Goal: Transaction & Acquisition: Purchase product/service

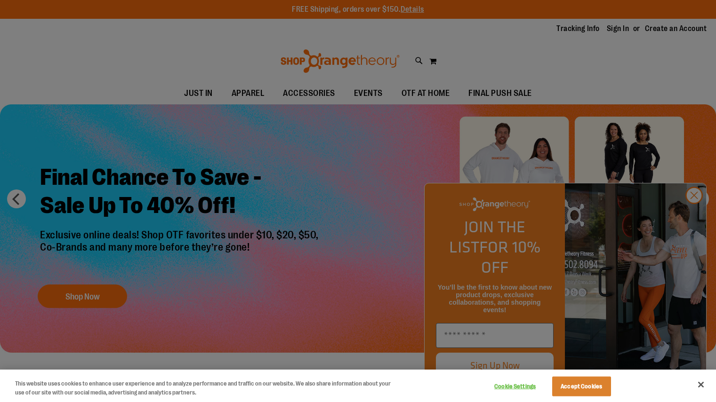
type input "**********"
click at [586, 383] on button "Accept Cookies" at bounding box center [581, 387] width 59 height 20
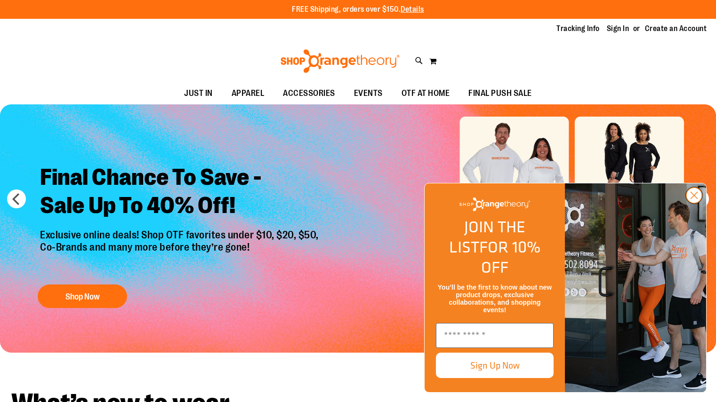
click at [692, 203] on circle "Close dialog" at bounding box center [694, 196] width 16 height 16
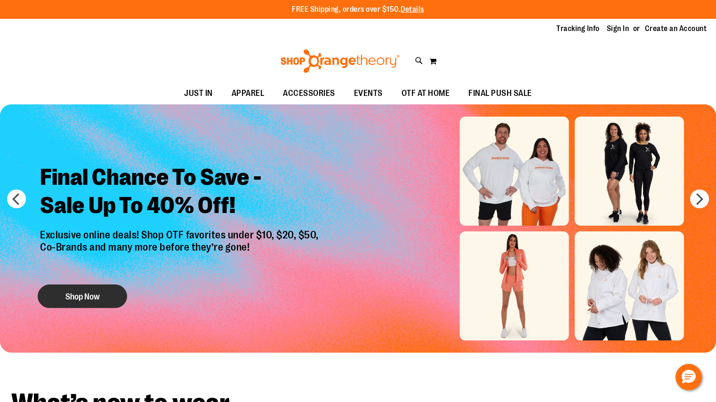
click at [91, 295] on button "Shop Now" at bounding box center [82, 297] width 89 height 24
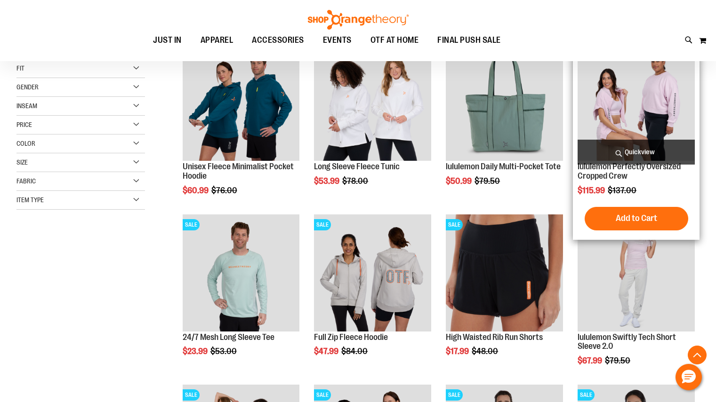
scroll to position [148, 0]
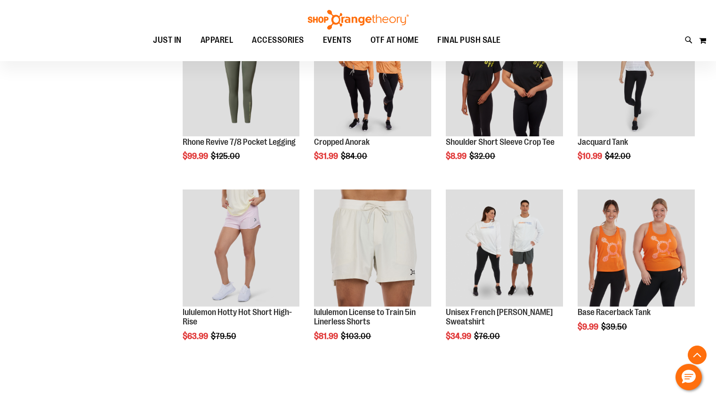
scroll to position [750, 0]
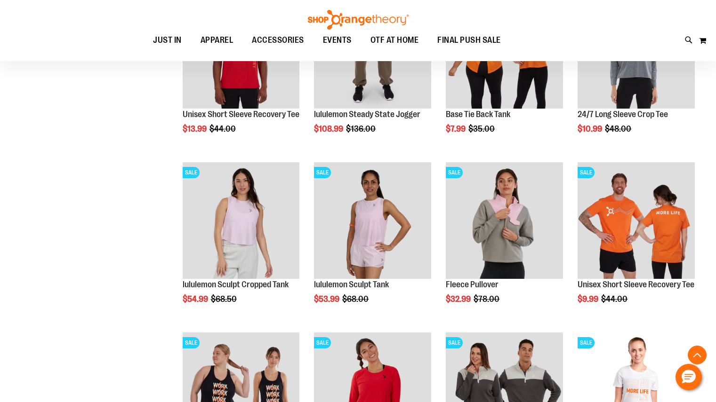
scroll to position [1060, 0]
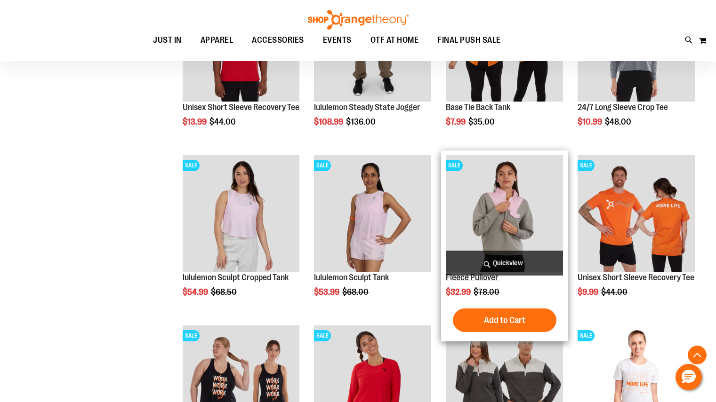
type input "**********"
click at [473, 281] on link "Fleece Pullover" at bounding box center [472, 277] width 53 height 9
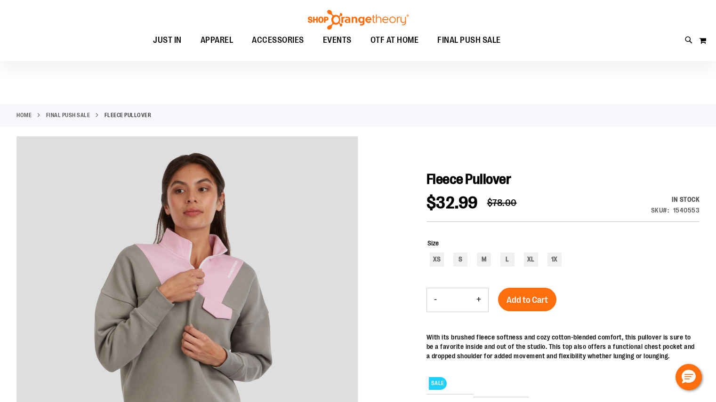
scroll to position [45, 0]
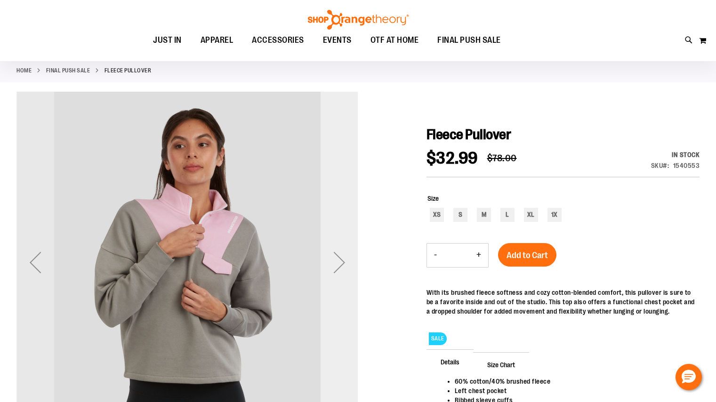
type input "**********"
click at [340, 264] on div "Next" at bounding box center [339, 263] width 38 height 38
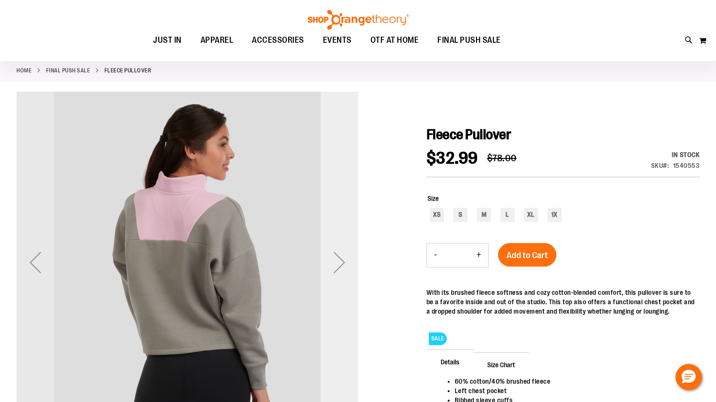
click at [340, 264] on div "Next" at bounding box center [339, 263] width 38 height 38
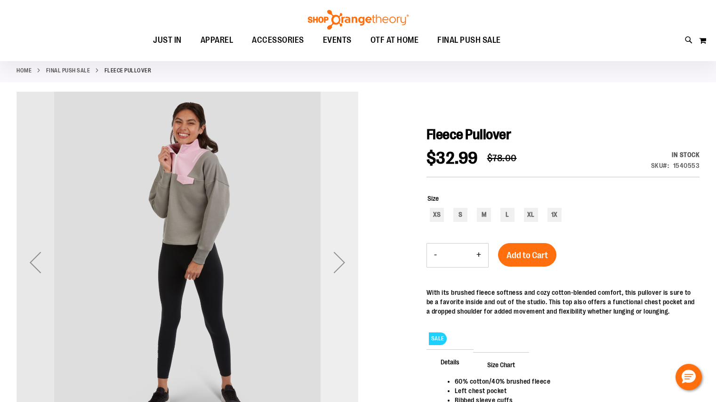
click at [340, 264] on div "Next" at bounding box center [339, 263] width 38 height 38
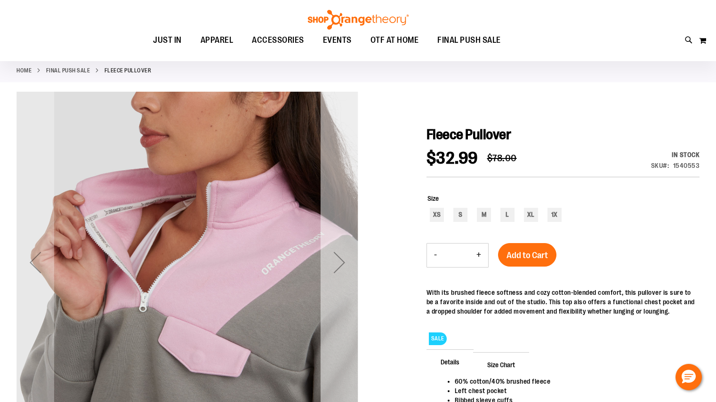
click at [340, 264] on div "Next" at bounding box center [339, 263] width 38 height 38
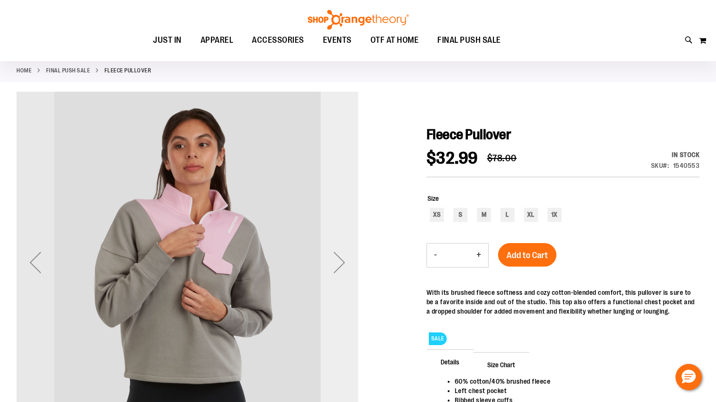
click at [343, 264] on div "Next" at bounding box center [339, 263] width 38 height 38
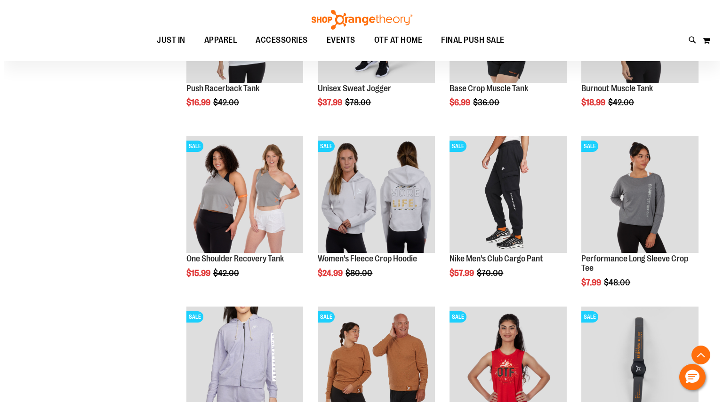
scroll to position [658, 0]
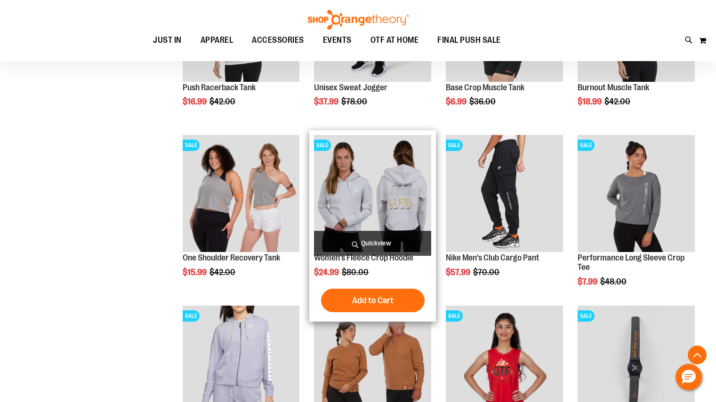
type input "**********"
click at [369, 255] on span "Quickview" at bounding box center [372, 243] width 117 height 25
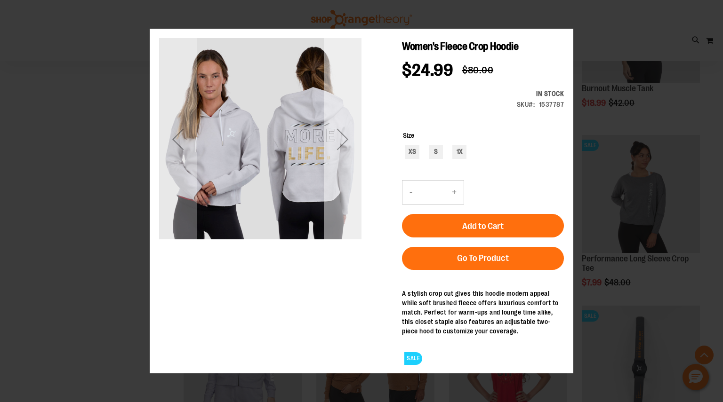
click at [340, 168] on div "Next" at bounding box center [343, 139] width 38 height 202
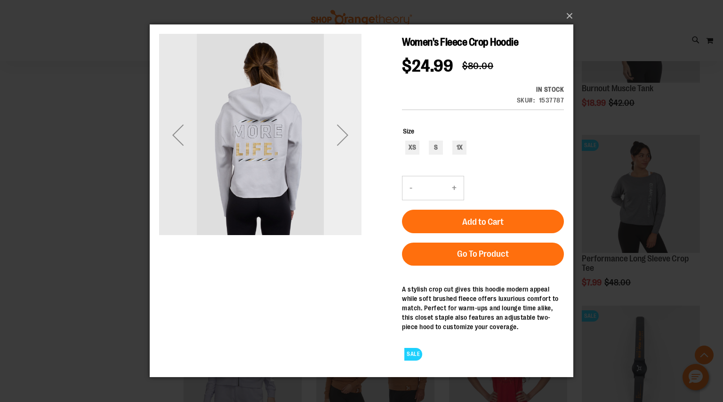
click at [340, 167] on div "Next" at bounding box center [343, 135] width 38 height 202
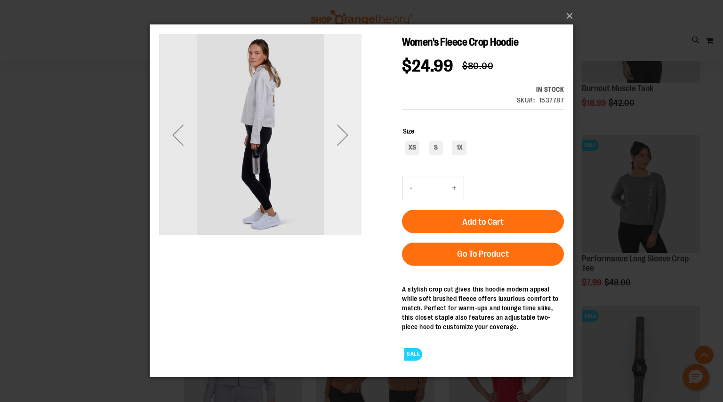
click at [340, 167] on div "Next" at bounding box center [343, 135] width 38 height 202
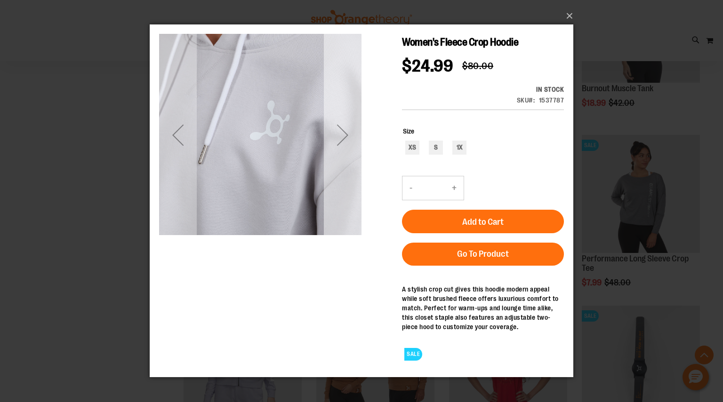
click at [340, 167] on div "Next" at bounding box center [343, 135] width 38 height 202
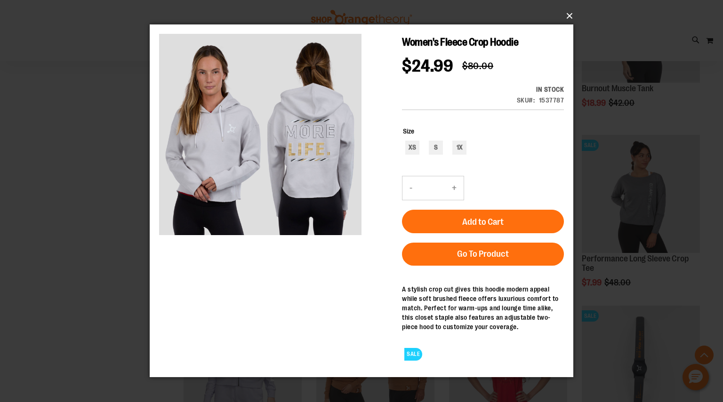
click at [572, 16] on button "×" at bounding box center [363, 16] width 423 height 21
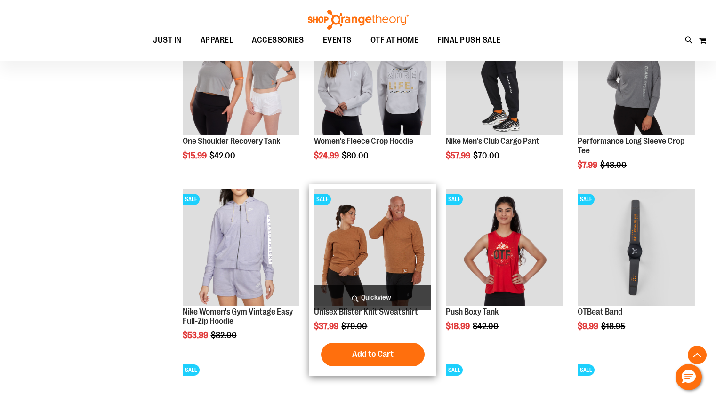
scroll to position [796, 0]
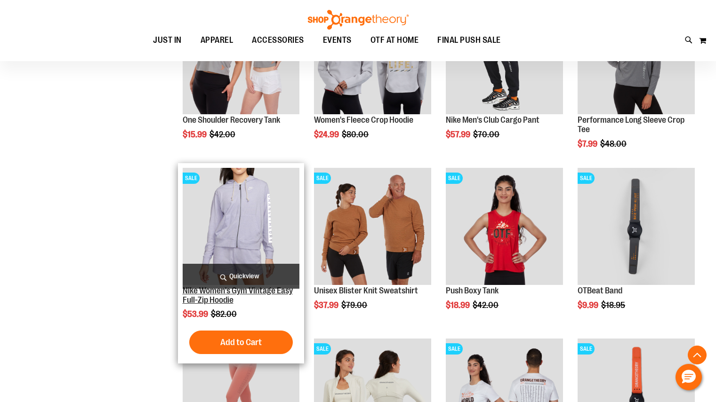
click at [230, 293] on link "Nike Women's Gym Vintage Easy Full-Zip Hoodie" at bounding box center [238, 295] width 110 height 19
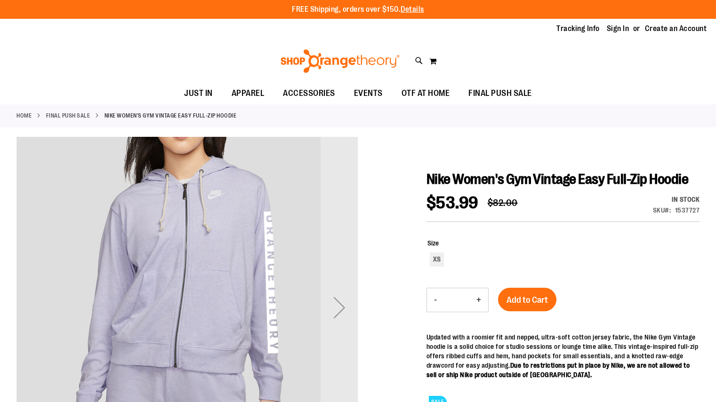
scroll to position [81, 0]
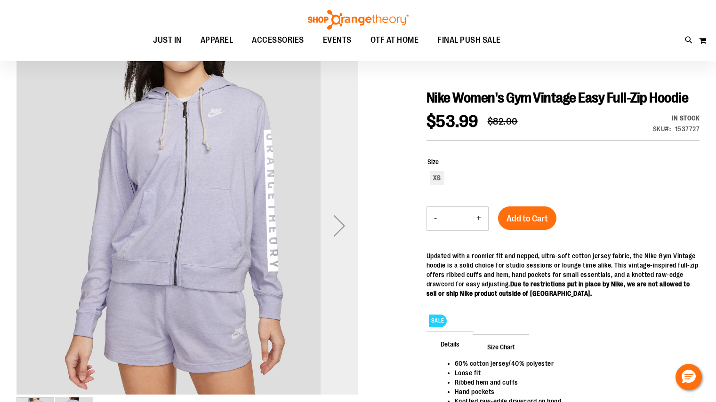
type input "**********"
click at [336, 212] on div "Next" at bounding box center [339, 226] width 38 height 38
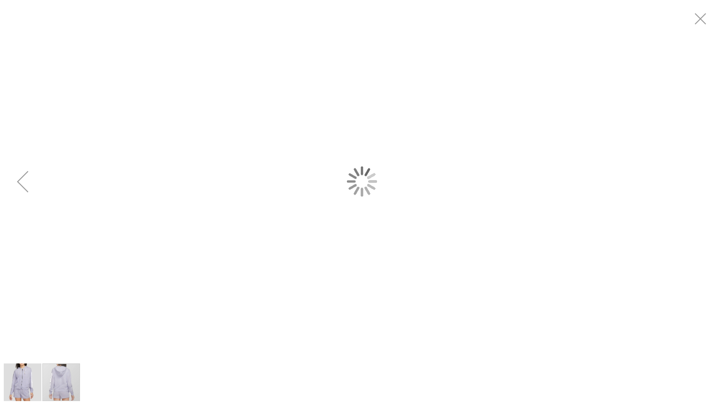
scroll to position [0, 0]
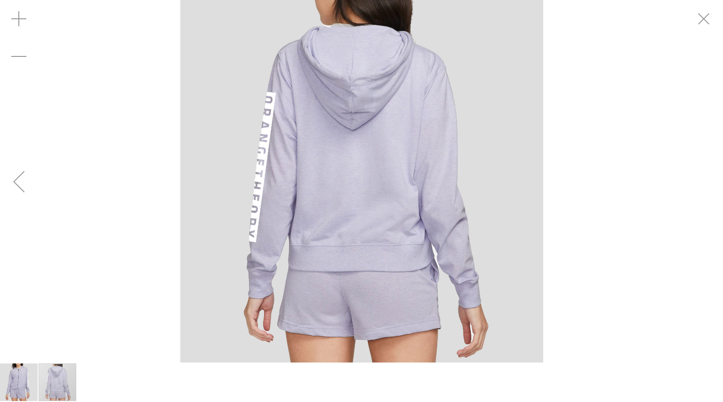
click at [7, 184] on div "Previous" at bounding box center [19, 182] width 38 height 38
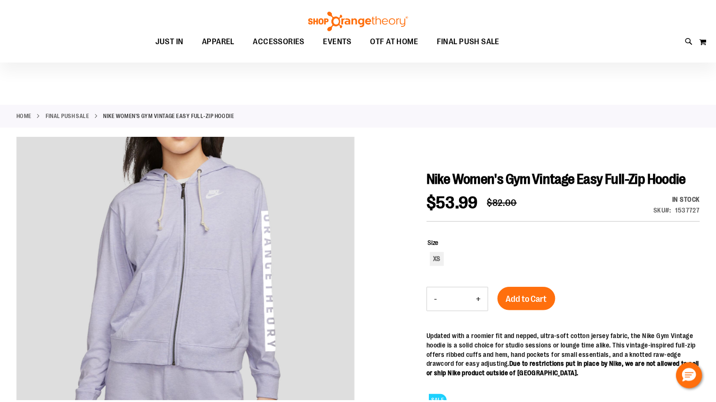
scroll to position [81, 0]
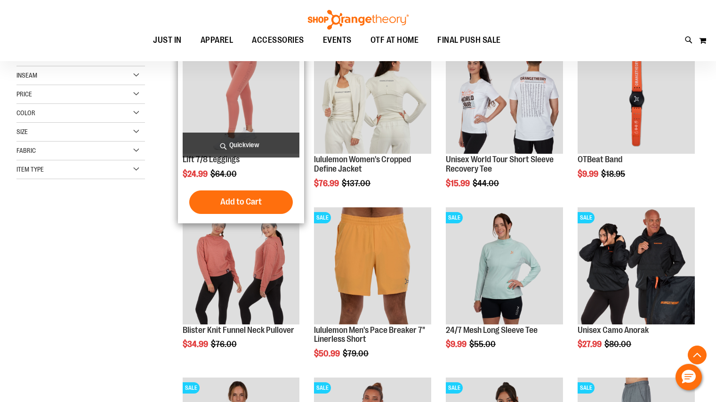
scroll to position [135, 0]
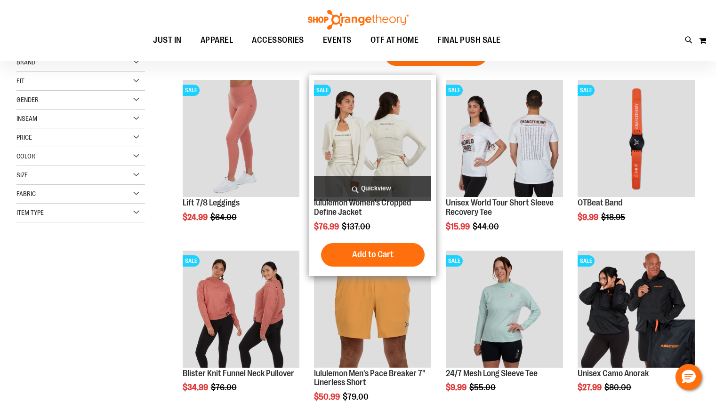
type input "**********"
click at [367, 214] on h2 "lululemon Women's Cropped Define Jacket" at bounding box center [372, 208] width 117 height 19
click at [348, 207] on link "lululemon Women's Cropped Define Jacket" at bounding box center [362, 207] width 97 height 19
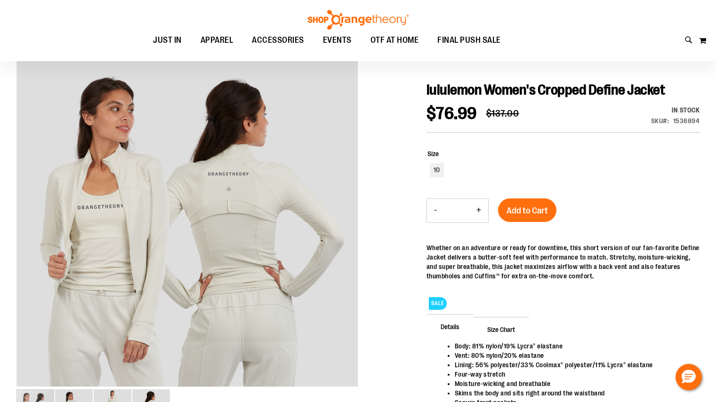
scroll to position [91, 0]
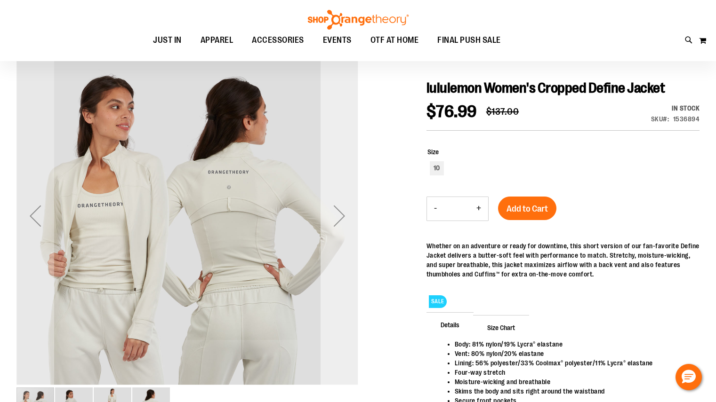
type input "**********"
click at [334, 207] on div "Next" at bounding box center [339, 216] width 38 height 38
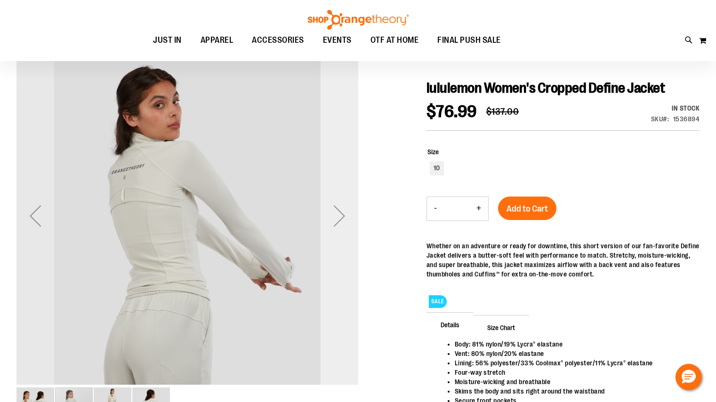
click at [334, 207] on div "Next" at bounding box center [339, 216] width 38 height 38
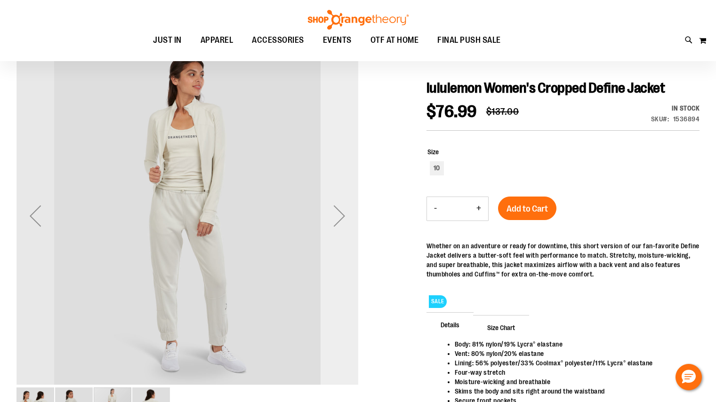
click at [334, 207] on div "Next" at bounding box center [339, 216] width 38 height 38
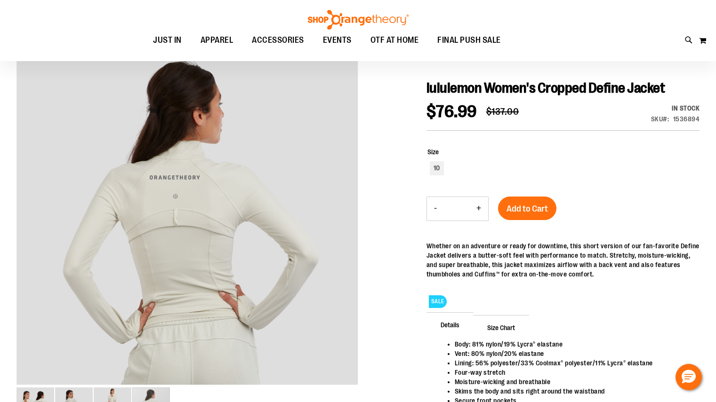
scroll to position [92, 0]
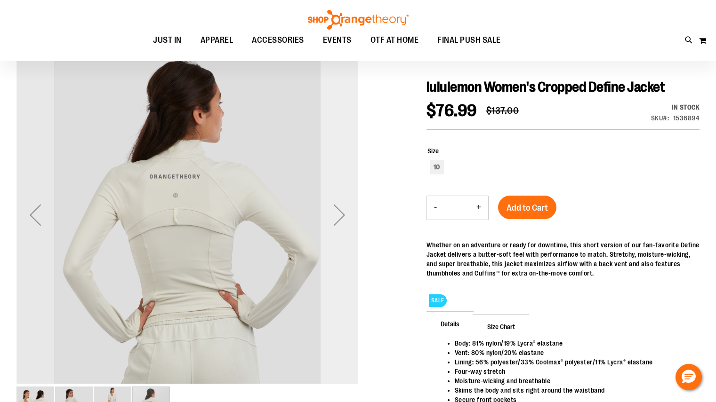
click at [342, 227] on div "Next" at bounding box center [339, 215] width 38 height 38
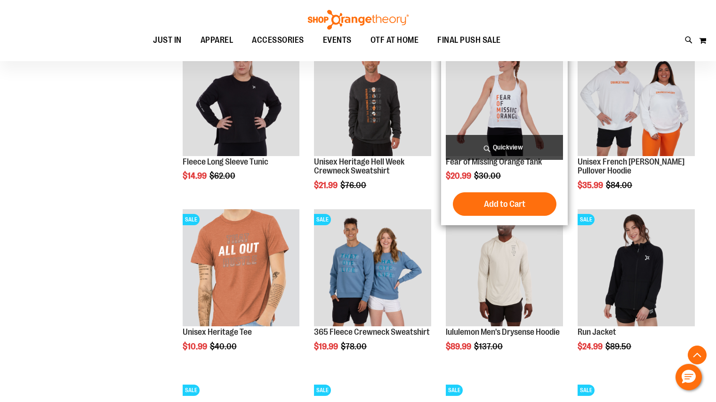
scroll to position [688, 0]
type input "**********"
click at [489, 167] on div "Fear of Missing Orange Tank $20.99 Regular Price $30.00 [GEOGRAPHIC_DATA]" at bounding box center [504, 130] width 117 height 182
click at [491, 164] on link "Fear of Missing Orange Tank" at bounding box center [494, 161] width 96 height 9
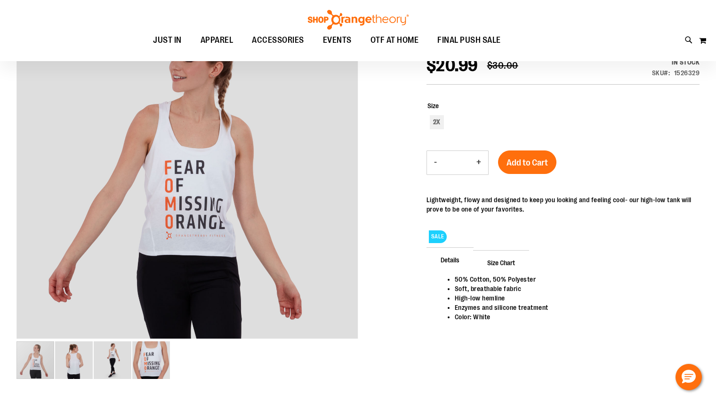
scroll to position [37, 0]
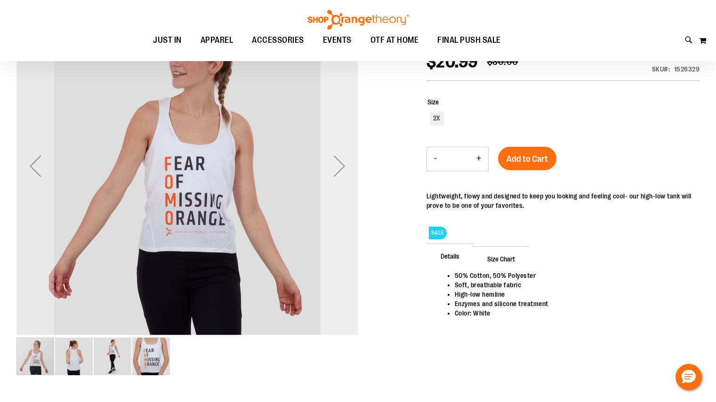
type input "**********"
click at [351, 207] on div "Next" at bounding box center [339, 166] width 38 height 342
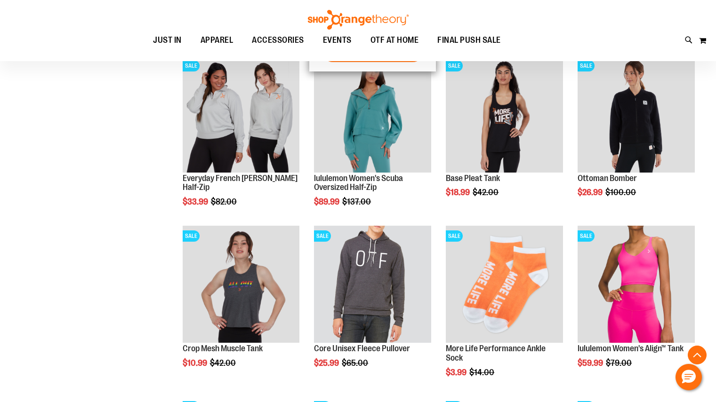
scroll to position [678, 0]
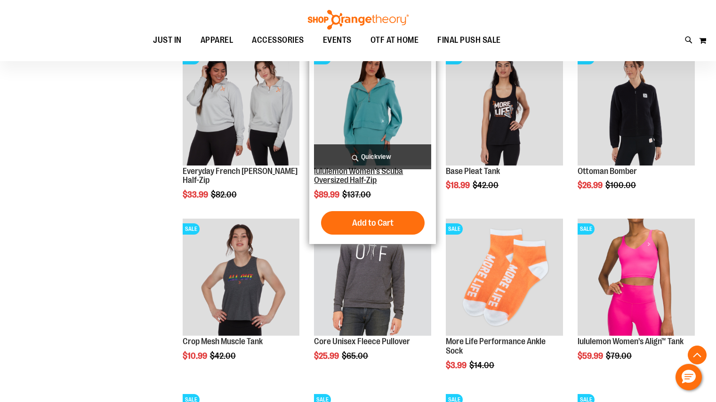
type input "**********"
click at [355, 176] on link "lululemon Women's Scuba Oversized Half-Zip" at bounding box center [358, 176] width 89 height 19
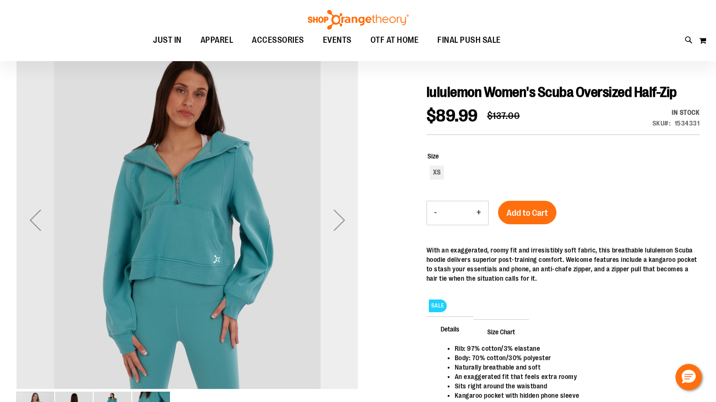
scroll to position [88, 0]
type input "**********"
click at [341, 215] on div "Next" at bounding box center [339, 220] width 38 height 38
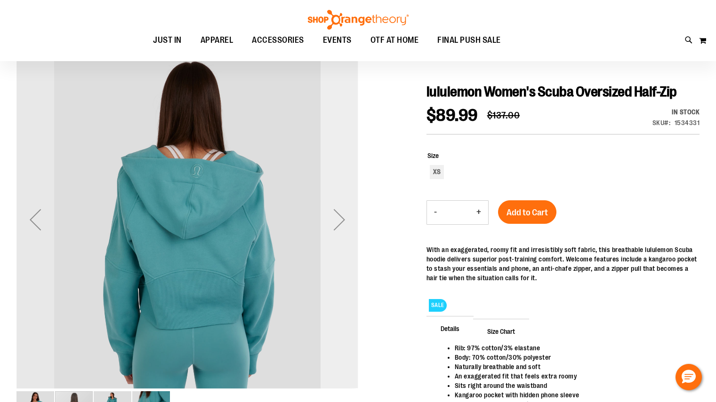
click at [341, 215] on div "Next" at bounding box center [339, 220] width 38 height 38
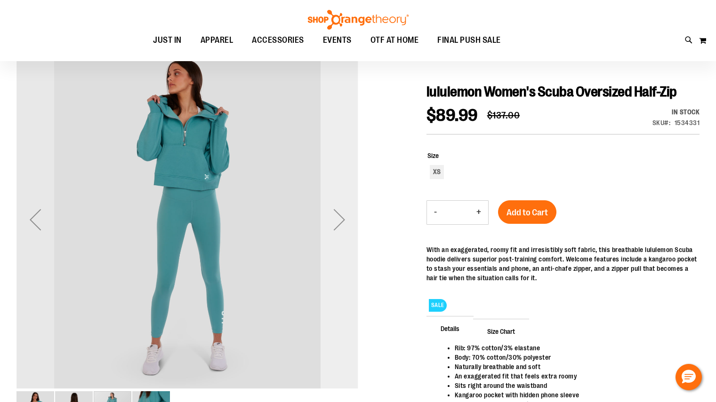
click at [341, 215] on div "Next" at bounding box center [339, 220] width 38 height 38
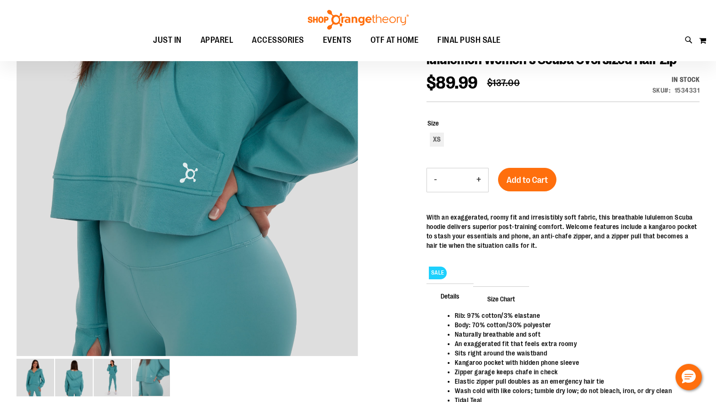
scroll to position [121, 0]
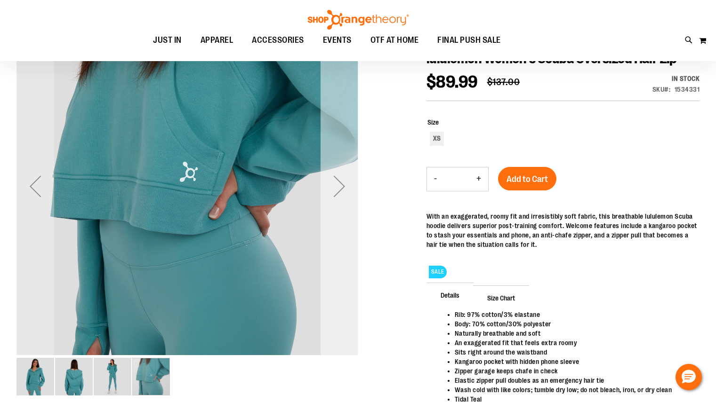
click at [337, 182] on div "Next" at bounding box center [339, 186] width 38 height 38
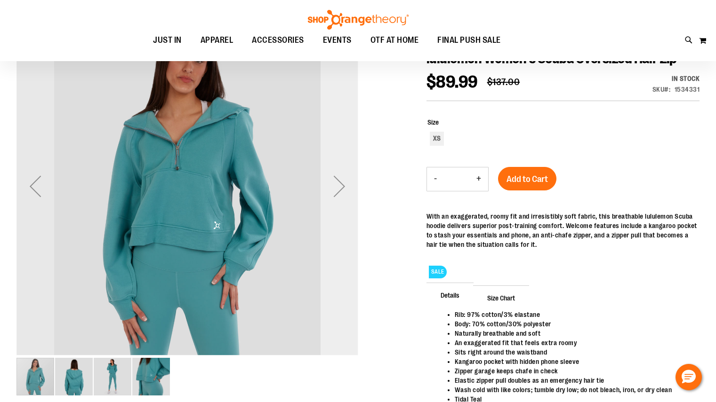
click at [349, 202] on div "Next" at bounding box center [339, 186] width 38 height 38
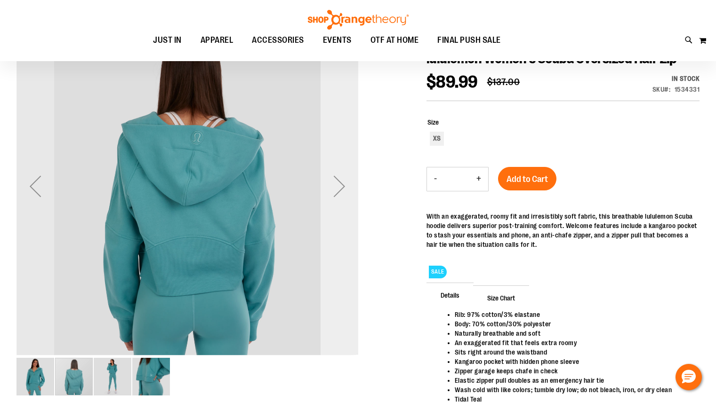
click at [349, 202] on div "Next" at bounding box center [339, 186] width 38 height 38
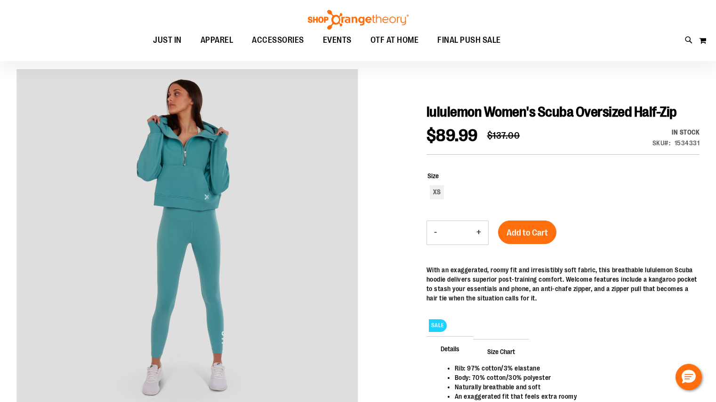
scroll to position [67, 0]
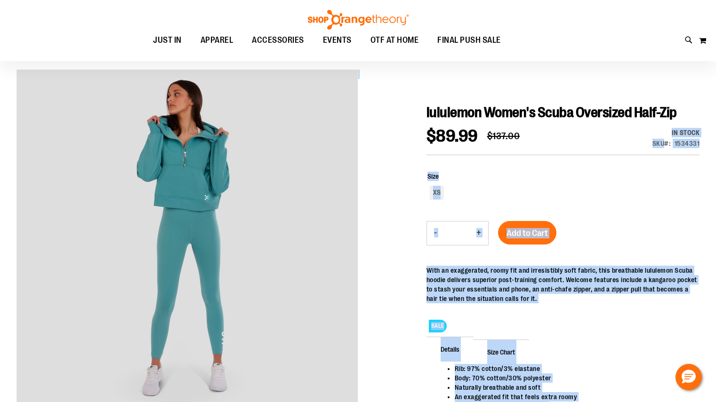
drag, startPoint x: 554, startPoint y: 142, endPoint x: 418, endPoint y: 142, distance: 136.4
click at [419, 139] on div at bounding box center [357, 283] width 683 height 427
drag, startPoint x: 419, startPoint y: 139, endPoint x: 542, endPoint y: 136, distance: 123.8
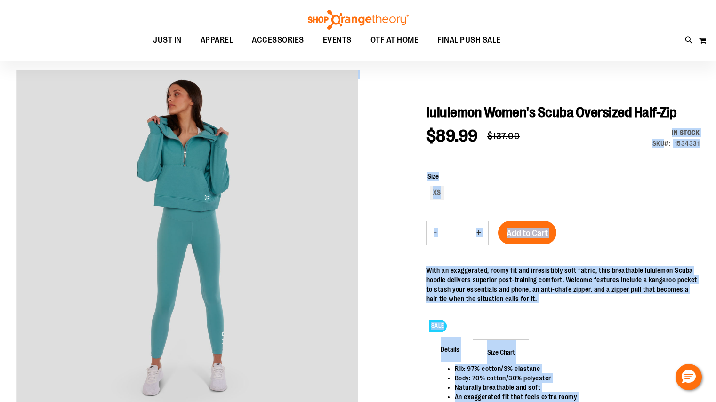
click at [543, 136] on div "$89.99 Regular Price $137.00 In stock Only %1 left SKU 1534331" at bounding box center [562, 141] width 273 height 27
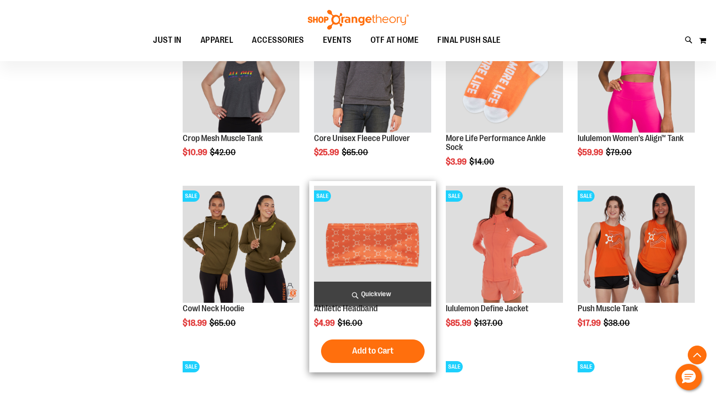
scroll to position [351, 0]
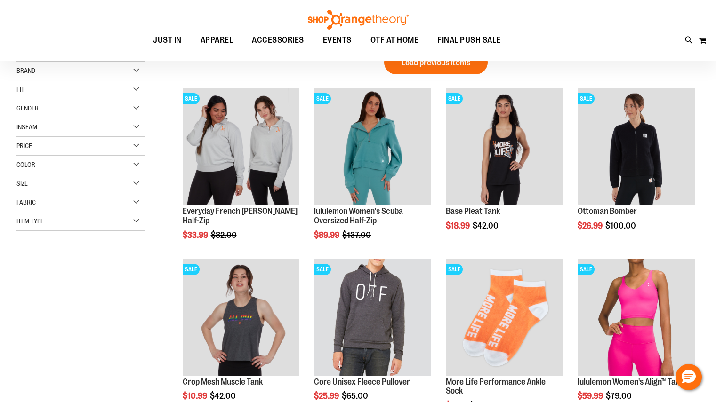
scroll to position [18, 0]
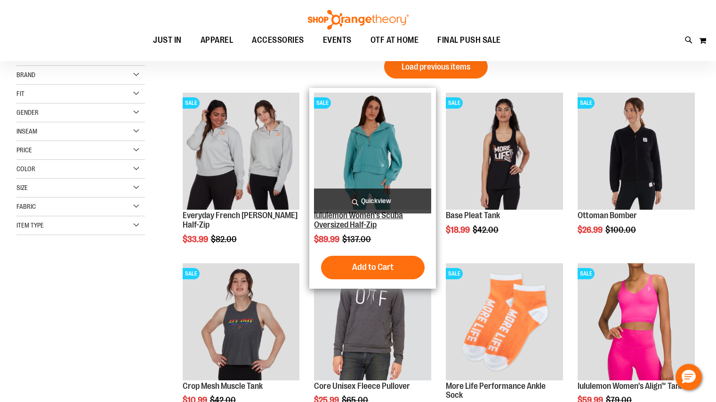
type input "**********"
click at [359, 222] on link "lululemon Women's Scuba Oversized Half-Zip" at bounding box center [358, 220] width 89 height 19
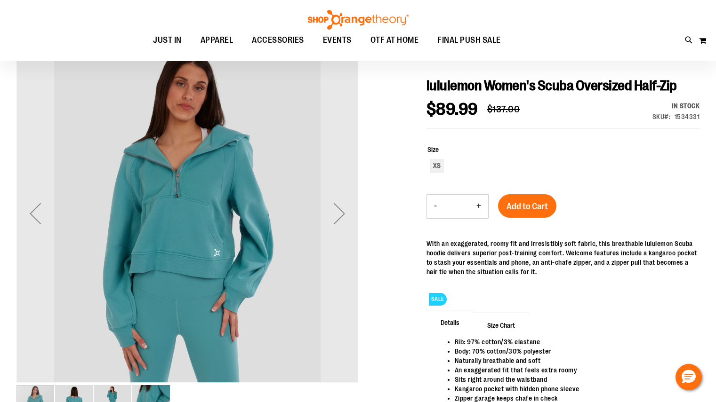
scroll to position [96, 0]
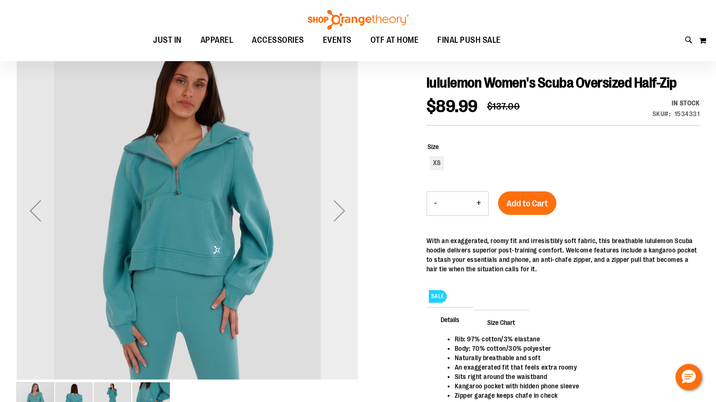
type input "**********"
click at [339, 220] on div "Next" at bounding box center [339, 211] width 38 height 38
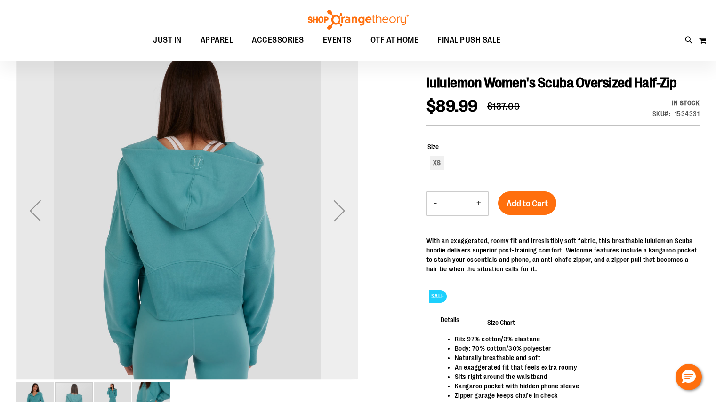
click at [339, 220] on div "Next" at bounding box center [339, 211] width 38 height 38
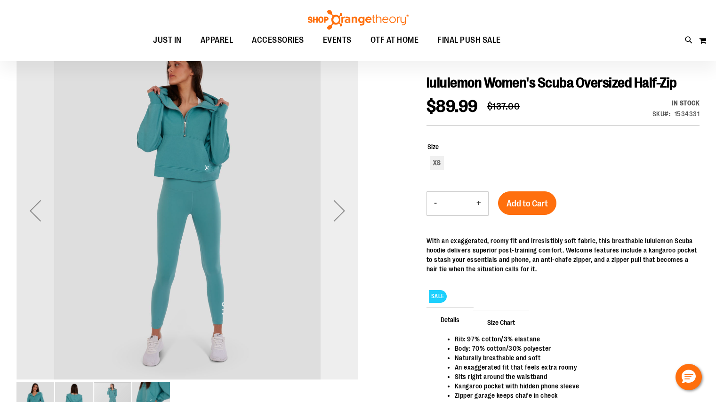
click at [339, 220] on div "Next" at bounding box center [339, 211] width 38 height 38
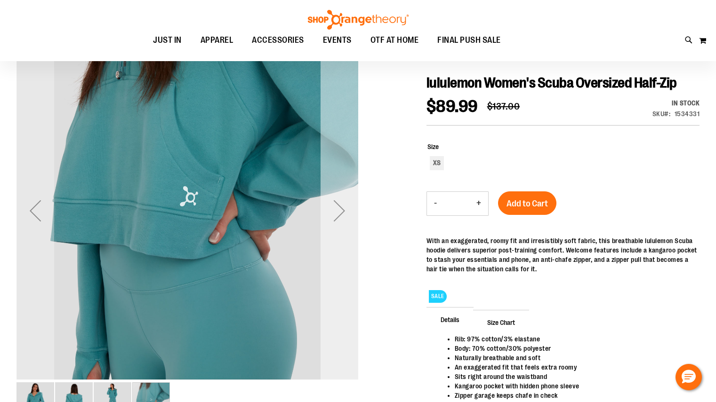
click at [339, 220] on div "Next" at bounding box center [339, 211] width 38 height 38
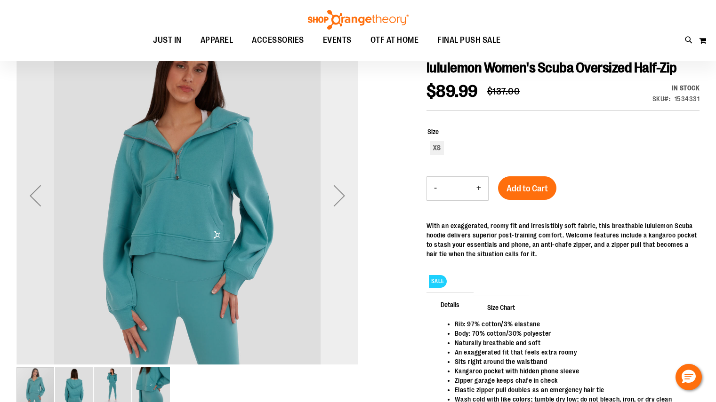
scroll to position [111, 0]
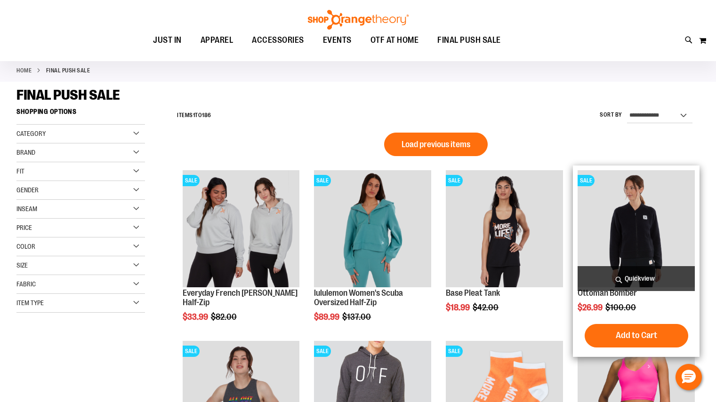
scroll to position [44, 0]
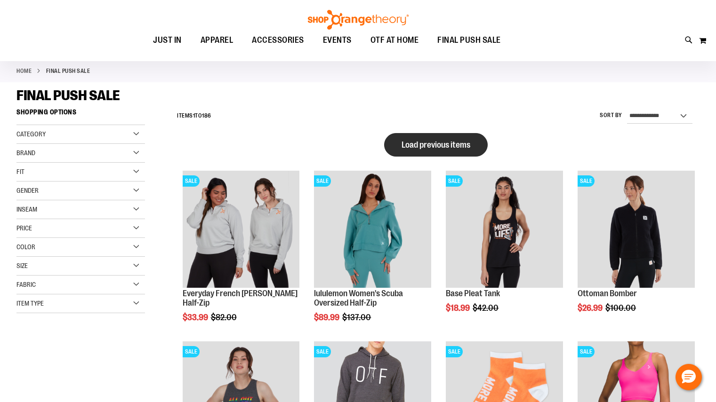
type input "**********"
click at [466, 140] on span "Load previous items" at bounding box center [435, 144] width 69 height 9
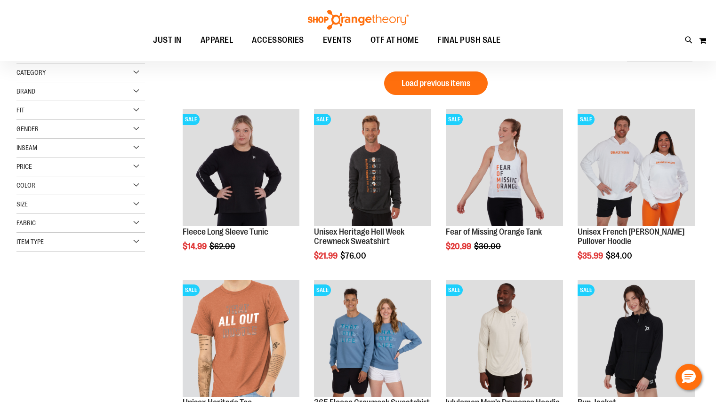
scroll to position [106, 0]
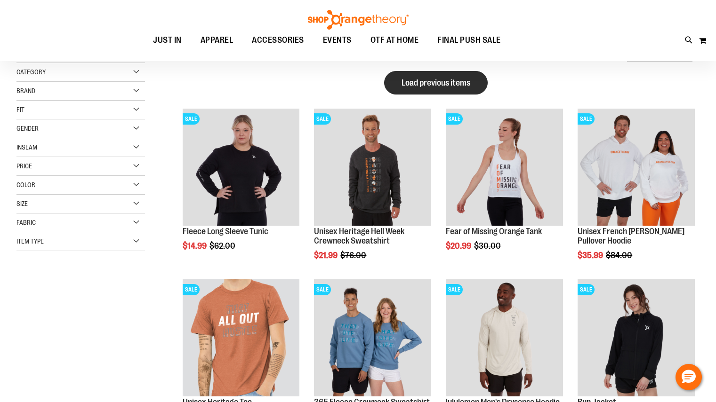
click at [466, 87] on span "Load previous items" at bounding box center [435, 82] width 69 height 9
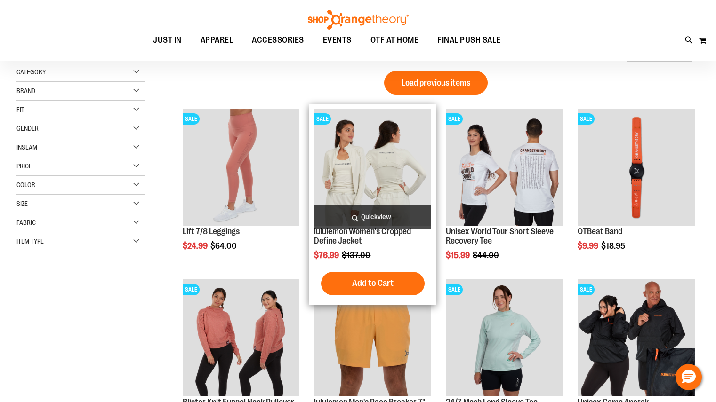
click at [360, 235] on link "lululemon Women's Cropped Define Jacket" at bounding box center [362, 236] width 97 height 19
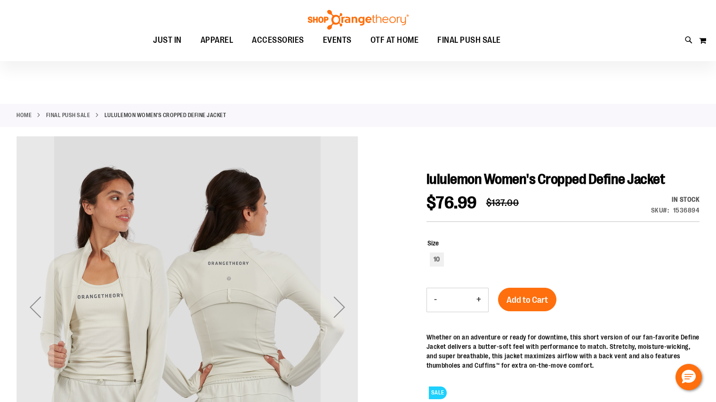
scroll to position [75, 0]
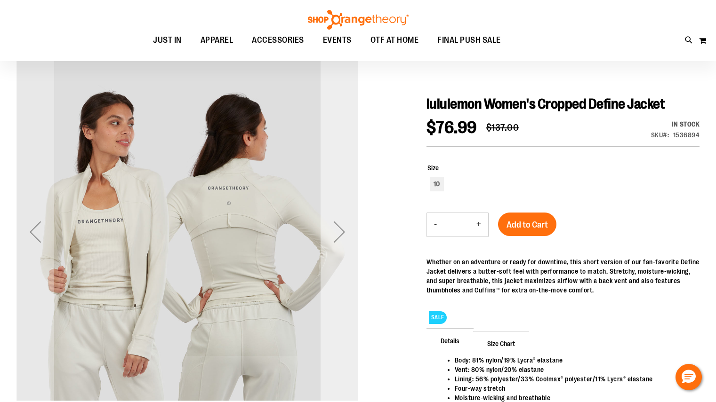
type input "**********"
click at [350, 229] on div "Next" at bounding box center [339, 232] width 38 height 38
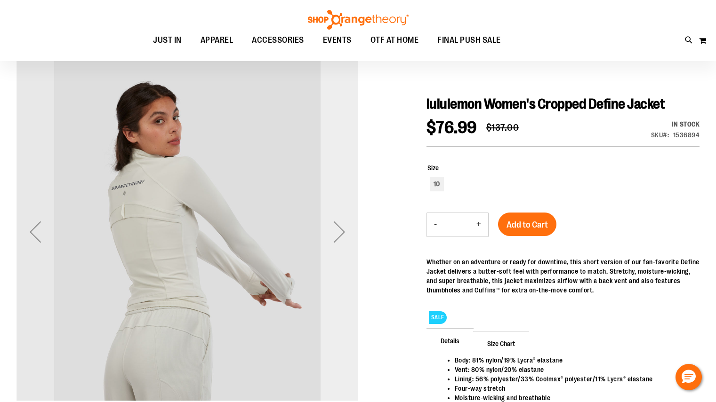
click at [350, 229] on div "Next" at bounding box center [339, 232] width 38 height 38
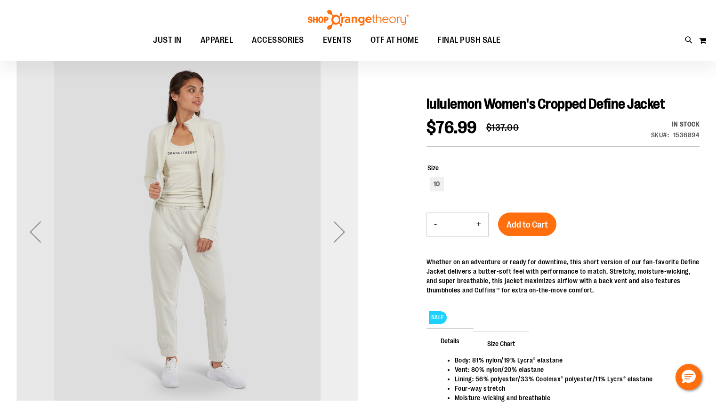
click at [350, 229] on div "Next" at bounding box center [339, 232] width 38 height 38
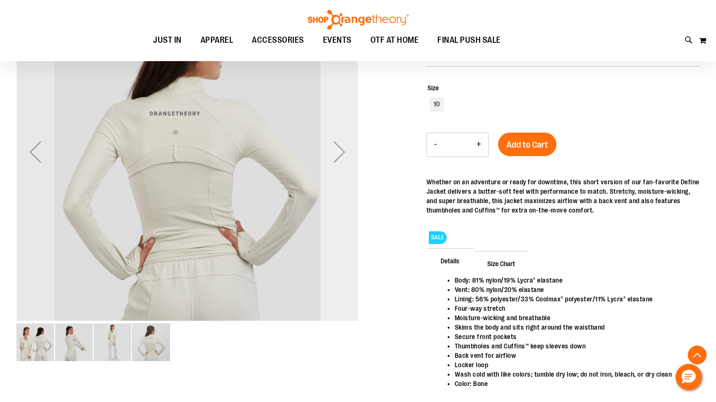
scroll to position [156, 0]
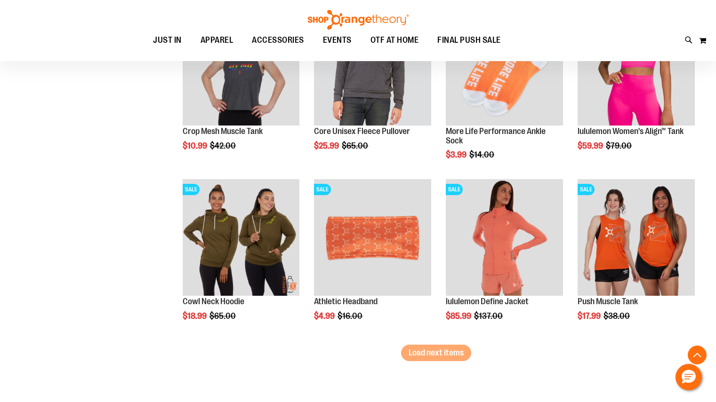
scroll to position [1406, 0]
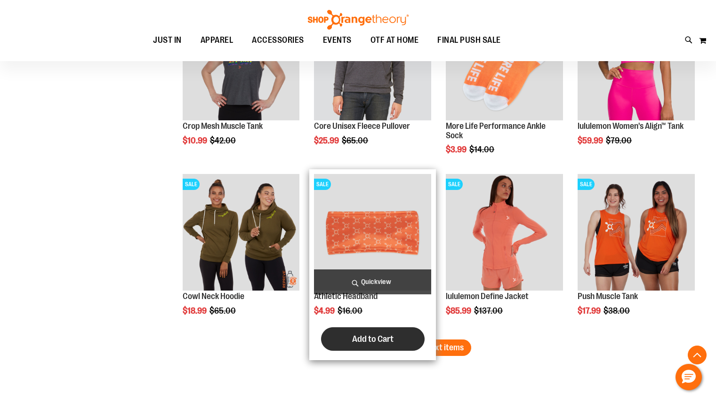
type input "**********"
click at [415, 350] on button "Add to Cart" at bounding box center [373, 339] width 104 height 24
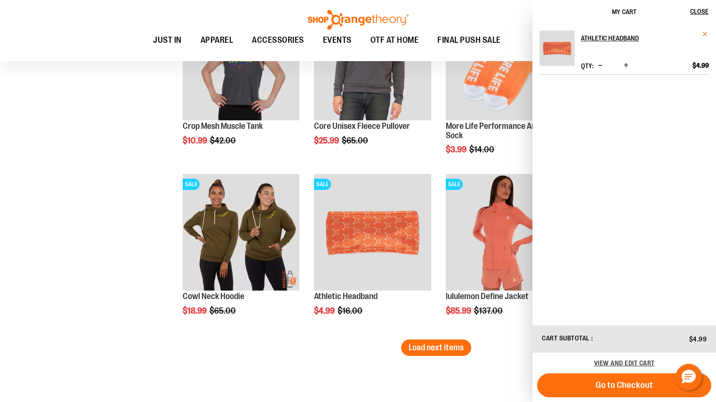
click at [704, 33] on span "Remove item" at bounding box center [705, 34] width 7 height 7
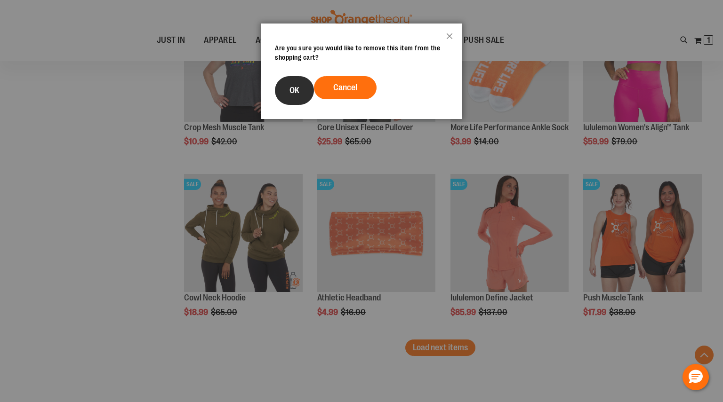
click at [300, 87] on button "OK" at bounding box center [294, 90] width 39 height 29
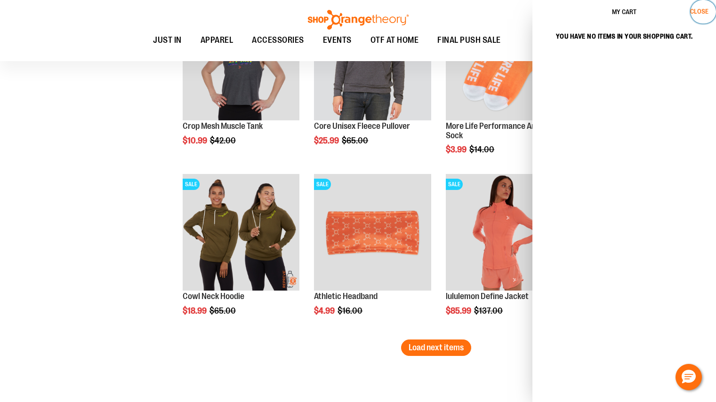
click at [705, 8] on span "Close" at bounding box center [699, 12] width 18 height 8
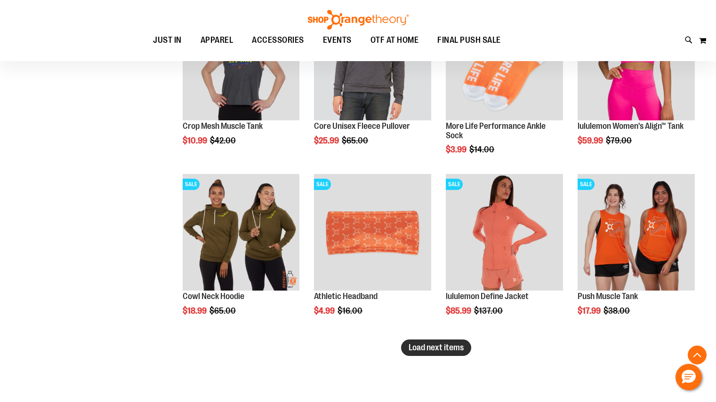
click at [424, 350] on span "Load next items" at bounding box center [435, 347] width 55 height 9
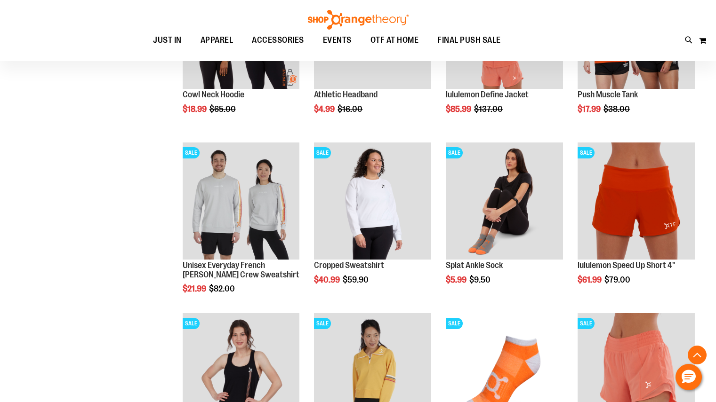
scroll to position [1663, 0]
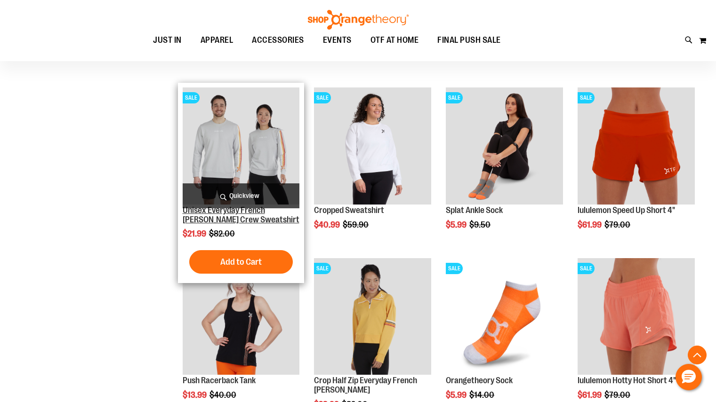
click at [217, 222] on link "Unisex Everyday French [PERSON_NAME] Crew Sweatshirt" at bounding box center [241, 215] width 117 height 19
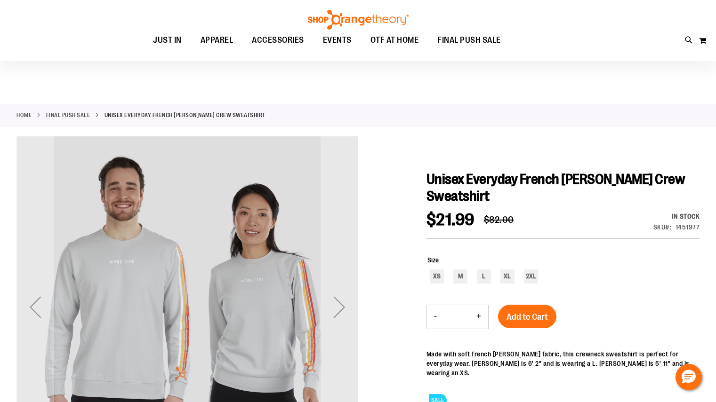
scroll to position [70, 0]
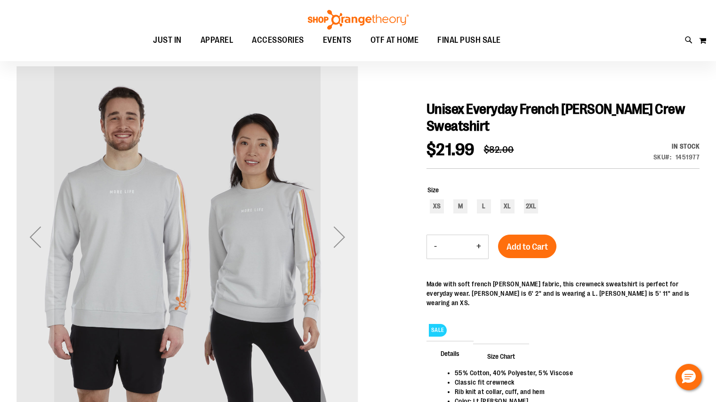
type input "**********"
click at [341, 229] on div "Next" at bounding box center [339, 237] width 38 height 38
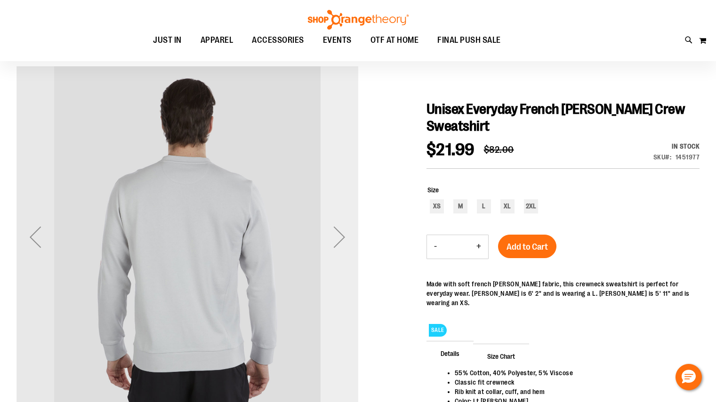
click at [341, 229] on div "Next" at bounding box center [339, 237] width 38 height 38
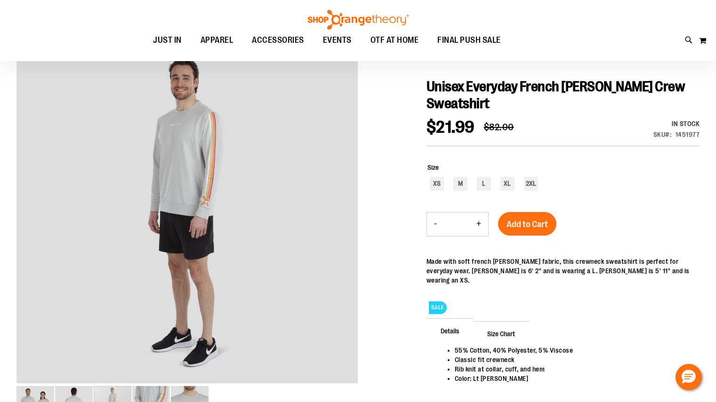
scroll to position [87, 0]
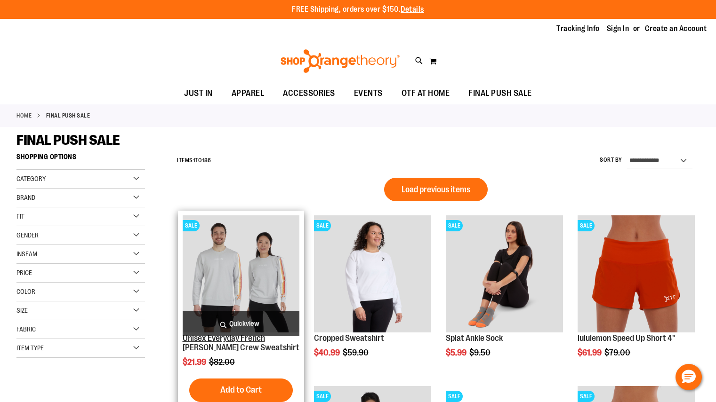
type input "**********"
click at [249, 338] on link "Unisex Everyday French Terry Crew Sweatshirt" at bounding box center [241, 343] width 117 height 19
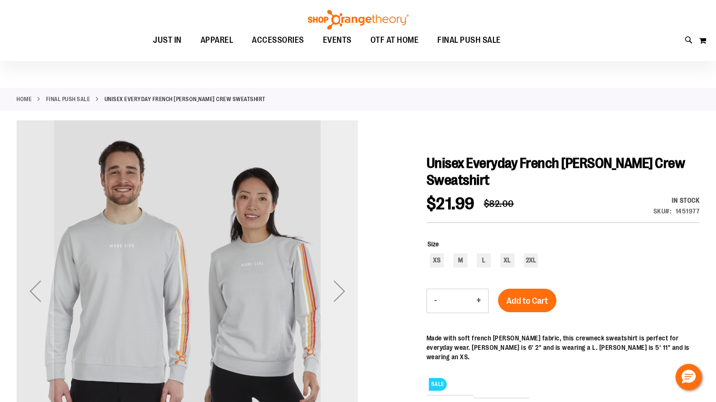
scroll to position [16, 0]
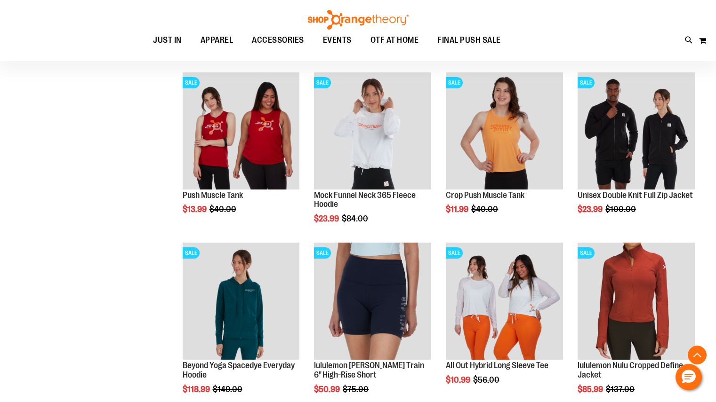
scroll to position [651, 0]
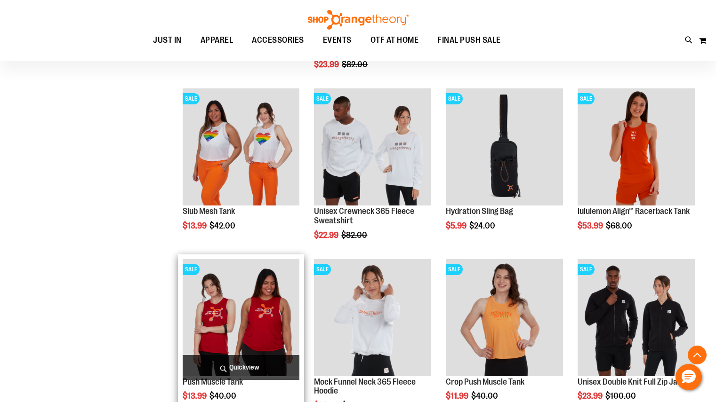
scroll to position [466, 0]
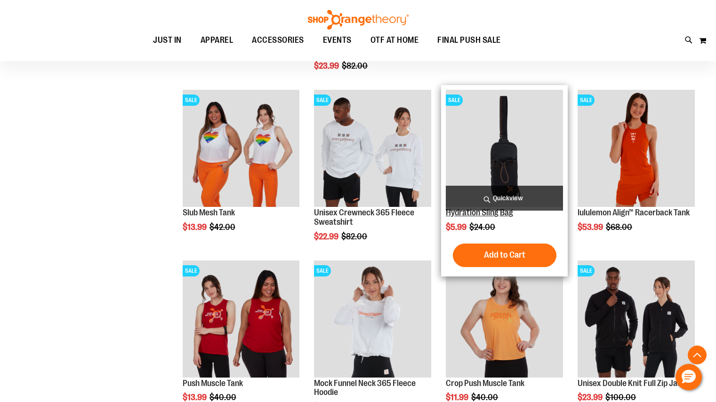
type input "**********"
click at [470, 217] on link "Hydration Sling Bag" at bounding box center [479, 212] width 67 height 9
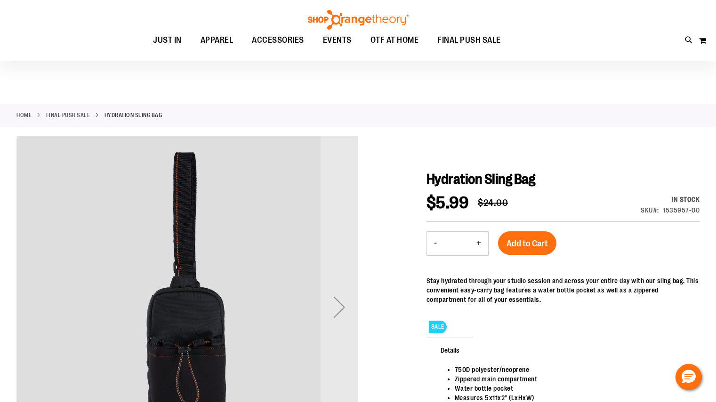
scroll to position [43, 0]
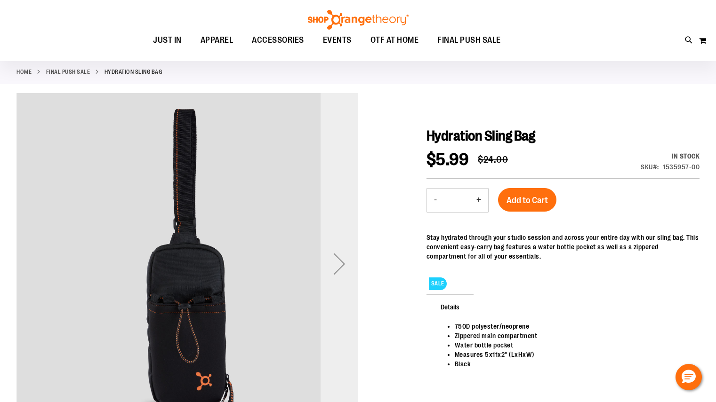
type input "**********"
click at [336, 247] on div "Next" at bounding box center [339, 264] width 38 height 38
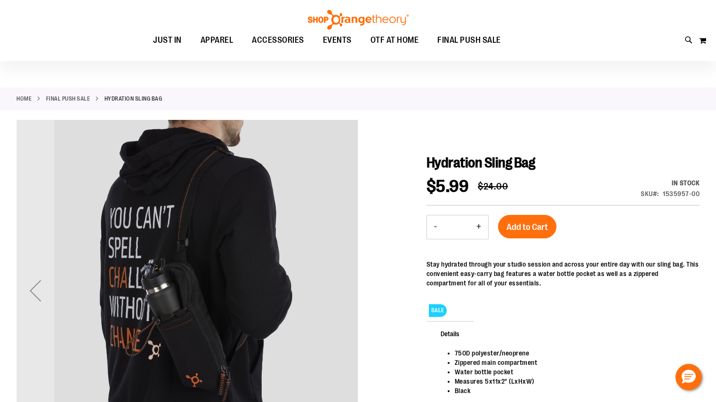
scroll to position [0, 0]
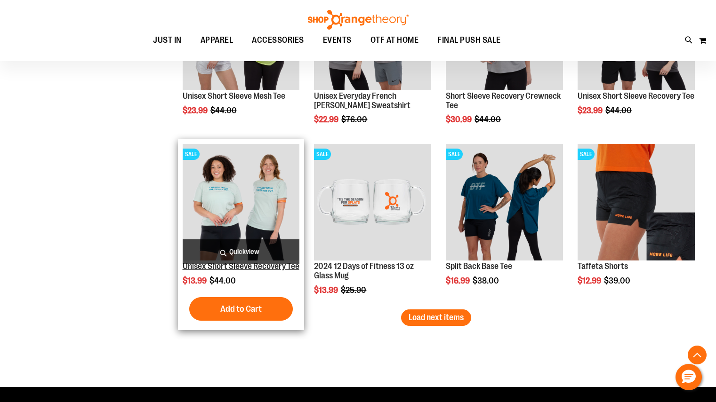
scroll to position [1413, 0]
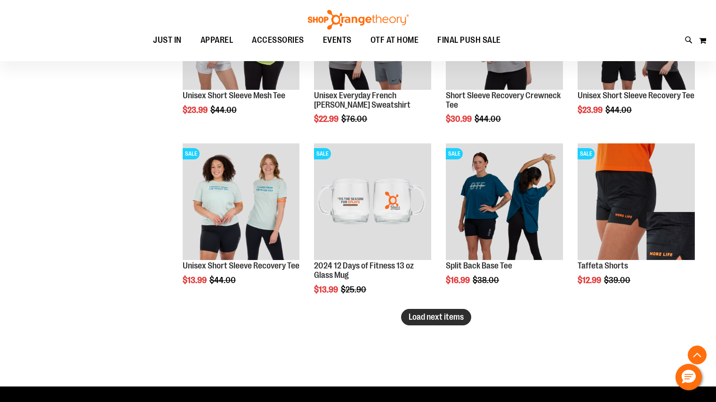
type input "**********"
click at [425, 318] on span "Load next items" at bounding box center [435, 316] width 55 height 9
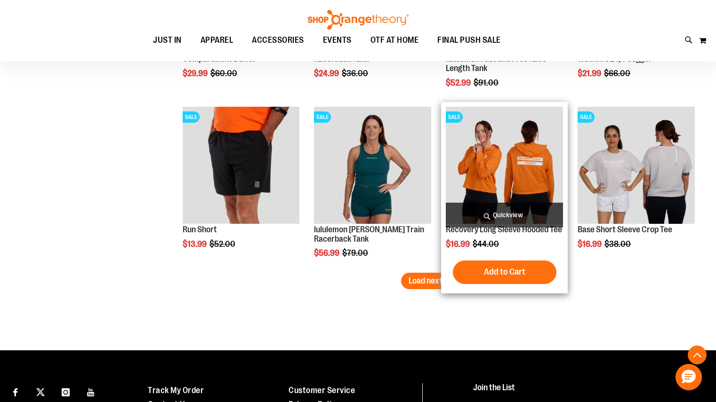
scroll to position [1964, 0]
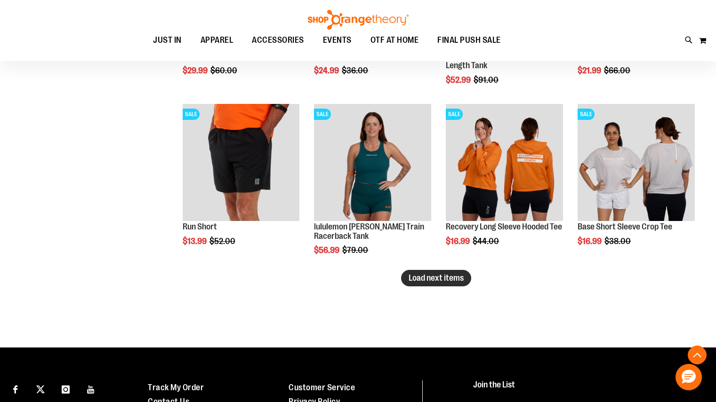
click at [421, 274] on span "Load next items" at bounding box center [435, 277] width 55 height 9
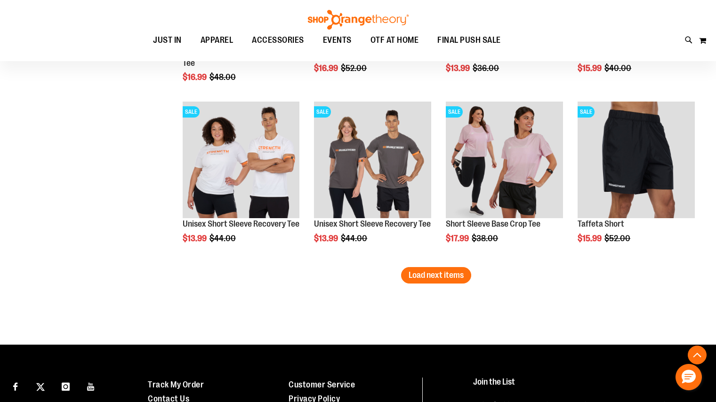
scroll to position [2479, 0]
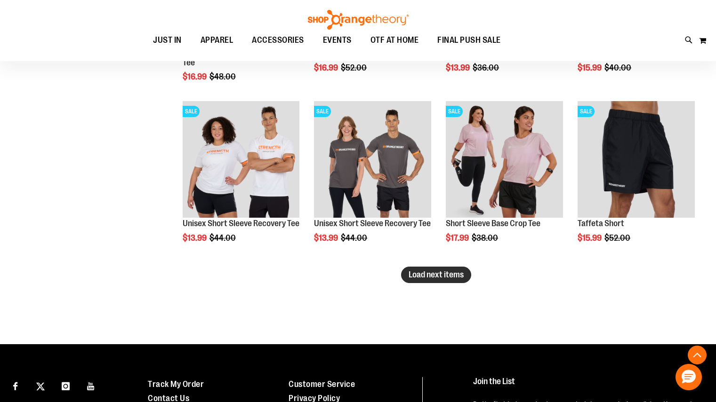
click at [436, 273] on span "Load next items" at bounding box center [435, 274] width 55 height 9
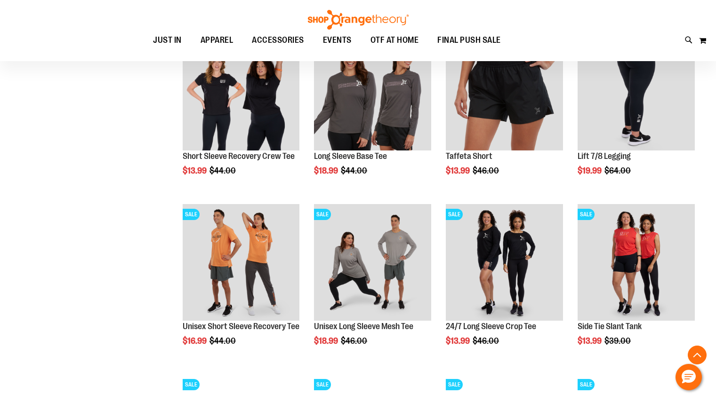
scroll to position [2761, 0]
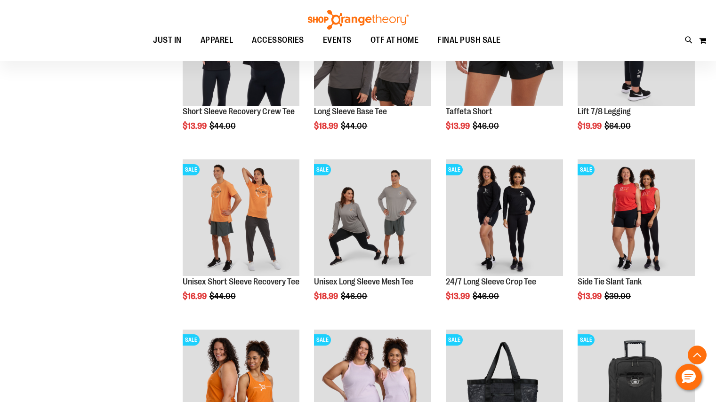
click at [359, 19] on img at bounding box center [358, 20] width 104 height 20
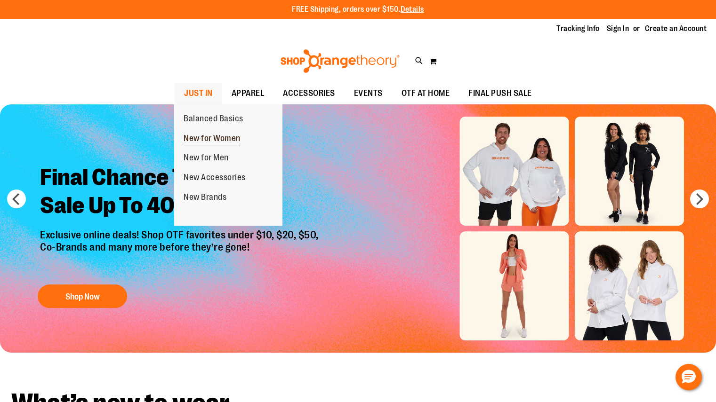
type input "**********"
click at [213, 143] on span "New for Women" at bounding box center [211, 140] width 57 height 12
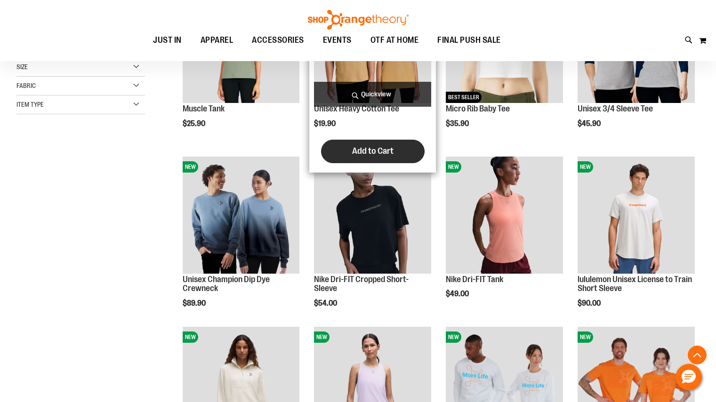
scroll to position [218, 0]
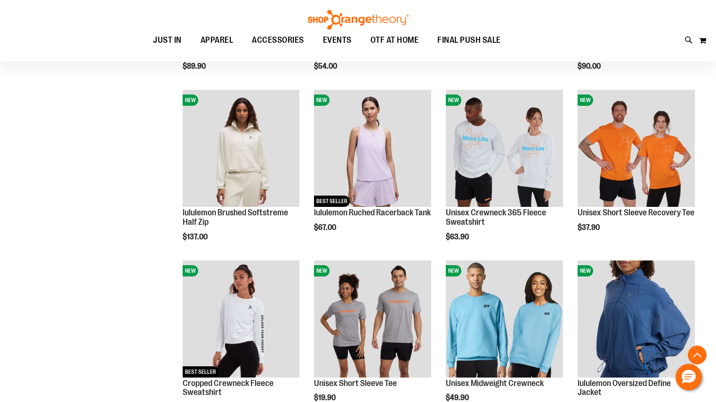
scroll to position [442, 0]
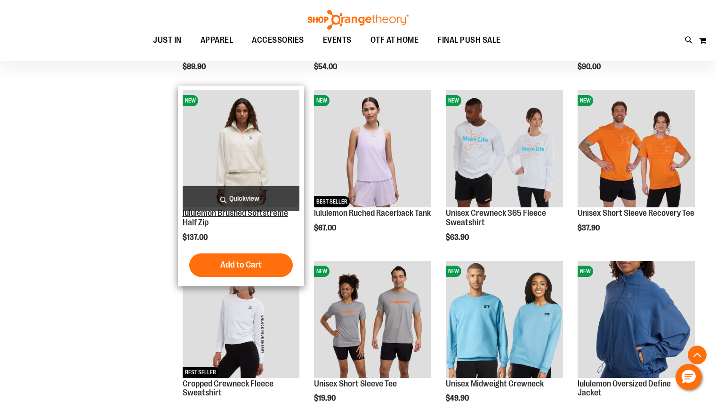
type input "**********"
click at [204, 219] on link "lululemon Brushed Softstreme Half Zip" at bounding box center [235, 217] width 105 height 19
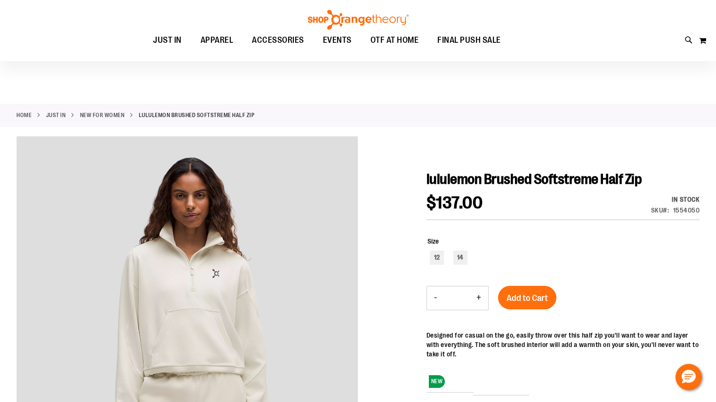
scroll to position [30, 0]
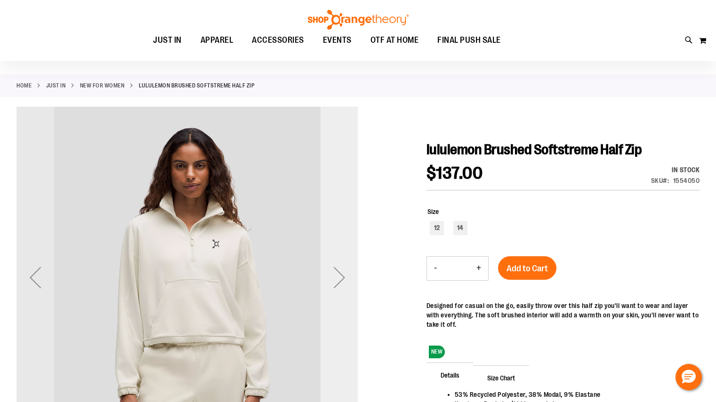
type input "**********"
click at [344, 273] on div "Next" at bounding box center [339, 278] width 38 height 38
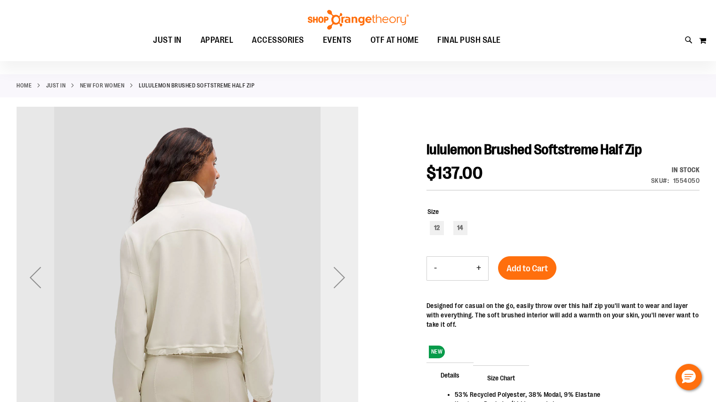
click at [344, 273] on div "Next" at bounding box center [339, 278] width 38 height 38
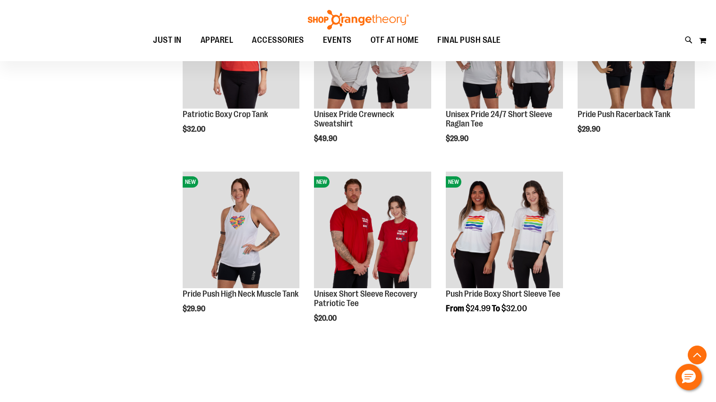
scroll to position [802, 0]
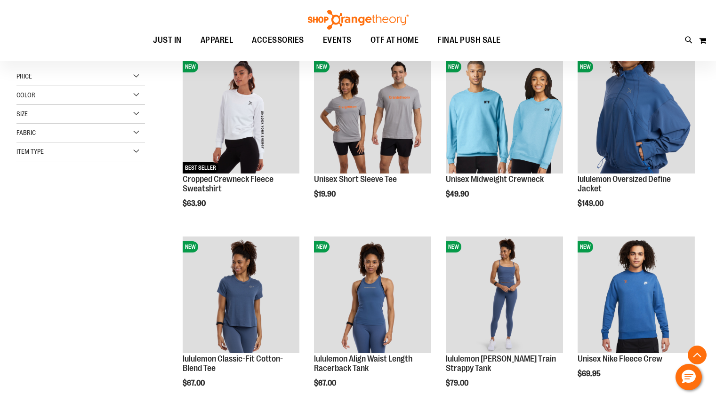
scroll to position [159, 0]
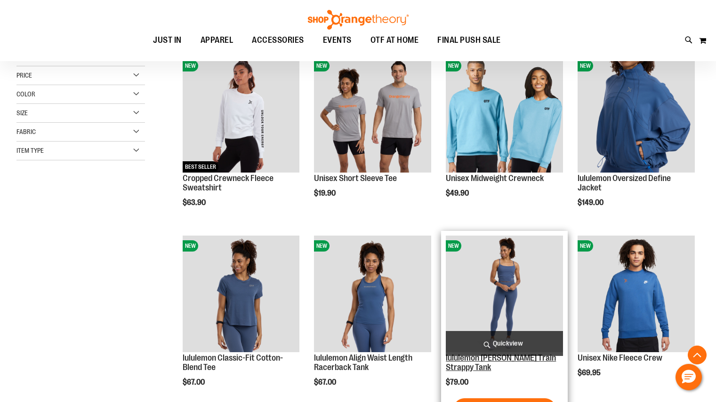
type input "**********"
click at [495, 361] on link "lululemon [PERSON_NAME] Train Strappy Tank" at bounding box center [501, 362] width 110 height 19
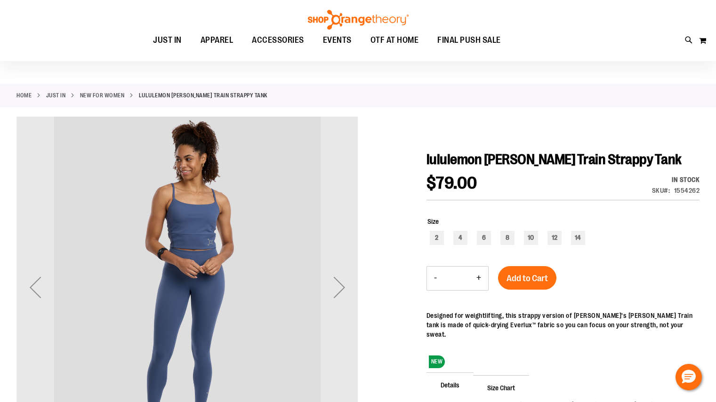
scroll to position [20, 0]
type input "**********"
click at [342, 262] on div "Next" at bounding box center [339, 287] width 38 height 342
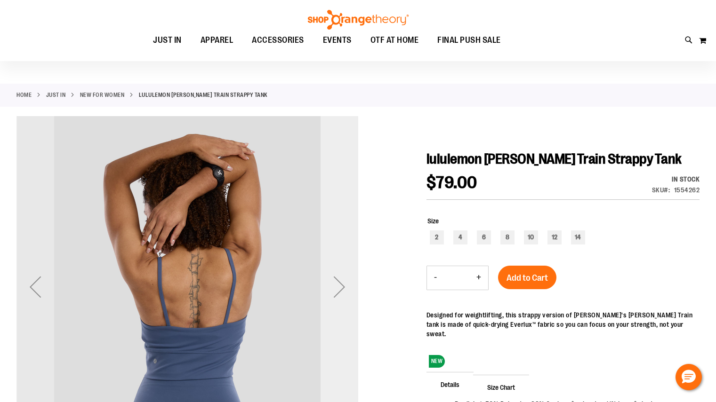
click at [342, 262] on div "Next" at bounding box center [339, 287] width 38 height 342
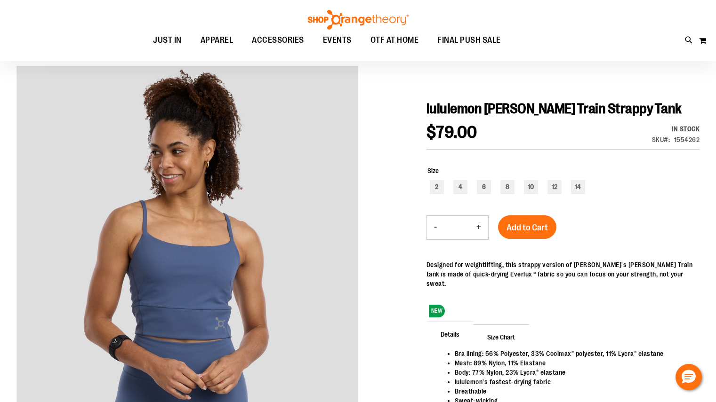
scroll to position [70, 0]
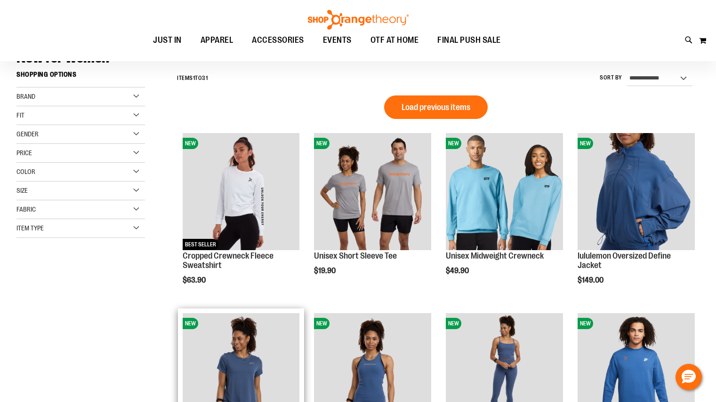
scroll to position [75, 0]
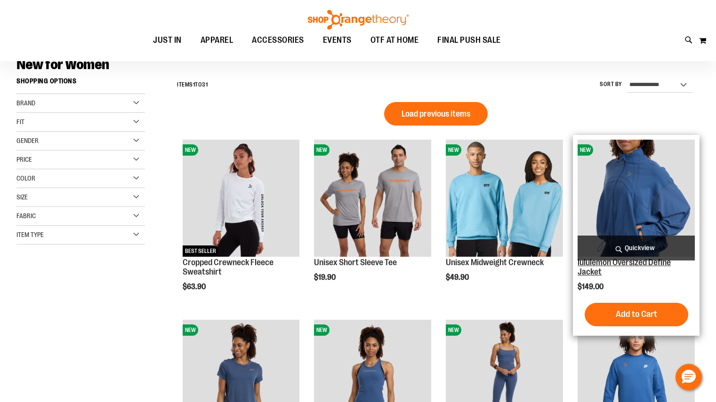
type input "**********"
click at [644, 262] on link "lululemon Oversized Define Jacket" at bounding box center [623, 267] width 93 height 19
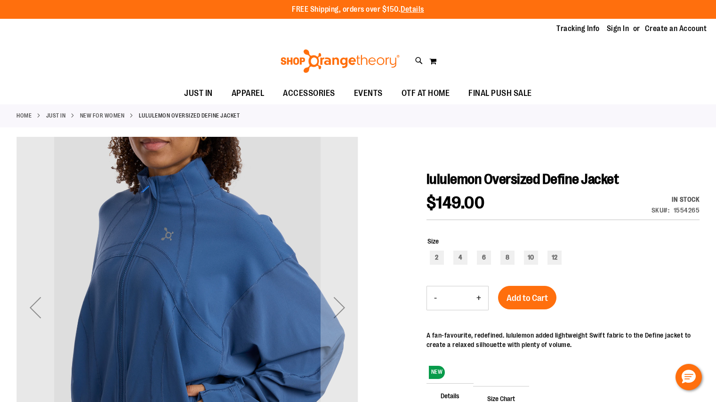
scroll to position [94, 0]
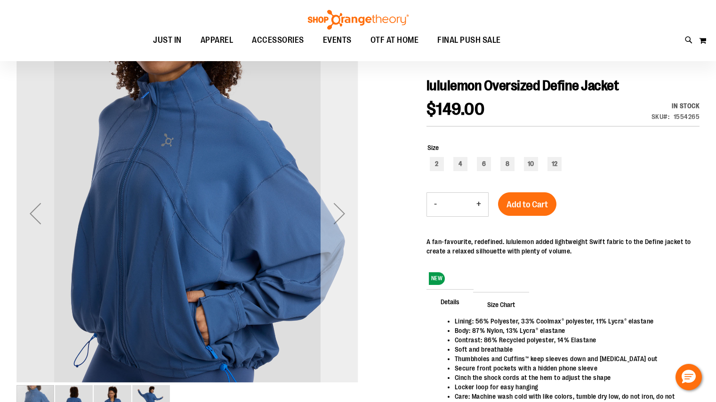
type input "**********"
click at [350, 206] on div "Next" at bounding box center [339, 214] width 38 height 38
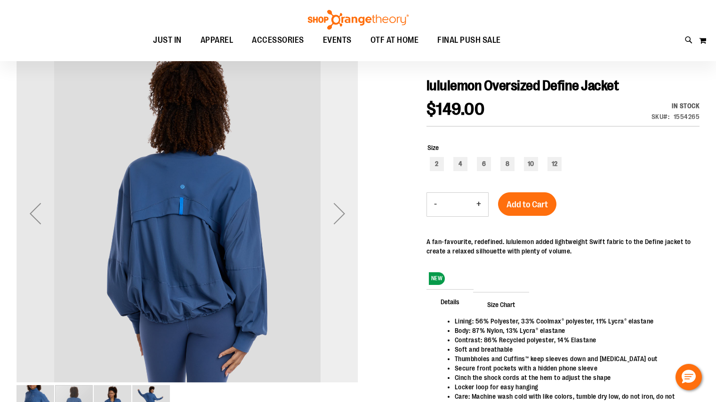
click at [350, 206] on div "Next" at bounding box center [339, 214] width 38 height 38
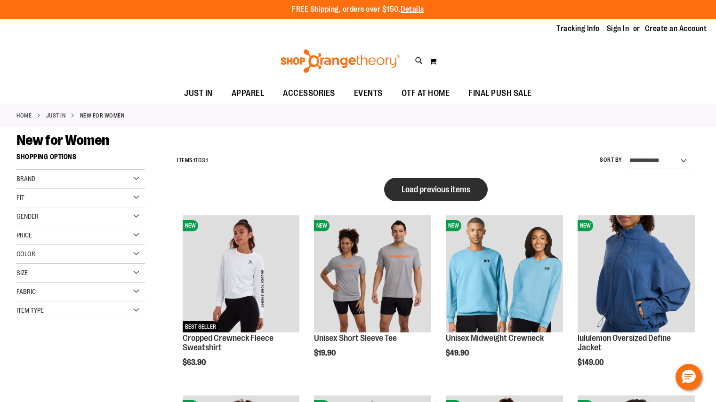
type input "**********"
click at [427, 191] on span "Load previous items" at bounding box center [435, 189] width 69 height 9
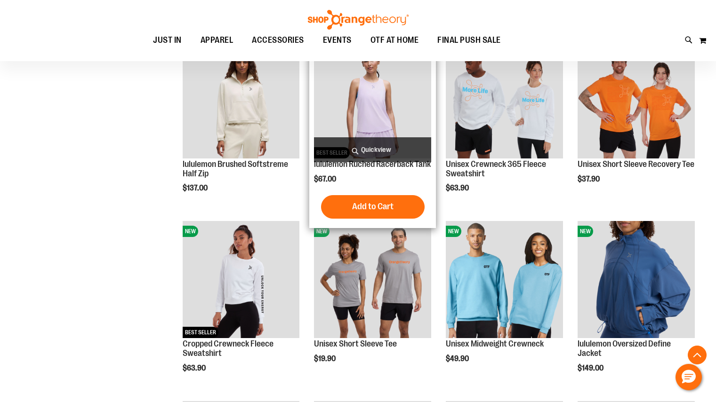
scroll to position [510, 0]
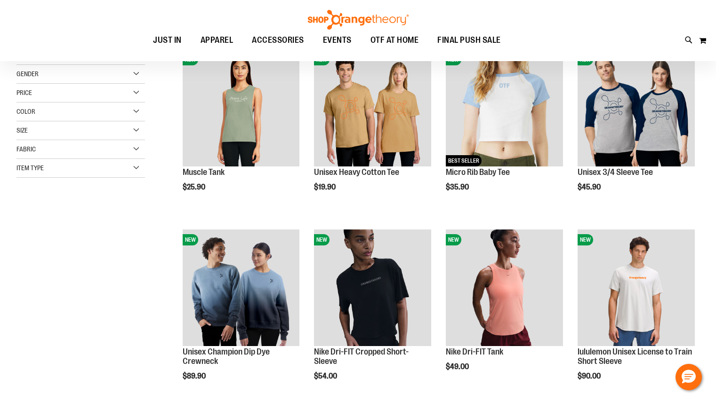
scroll to position [141, 0]
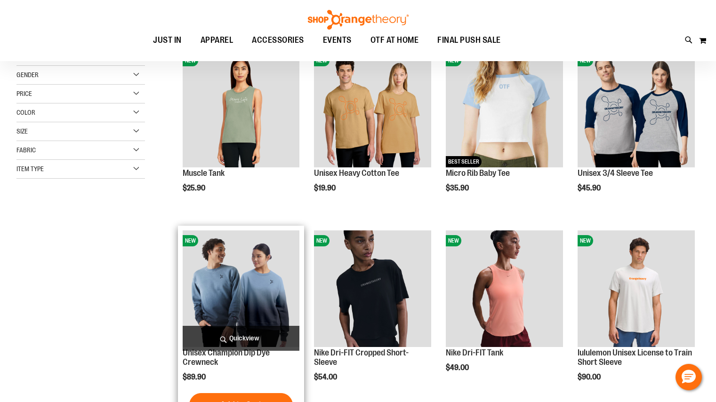
click at [217, 369] on div "Unisex Champion Dip Dye Crewneck $89.90 Quickview Add to Cart In stock" at bounding box center [241, 326] width 117 height 191
click at [210, 364] on link "Unisex Champion Dip Dye Crewneck" at bounding box center [226, 357] width 87 height 19
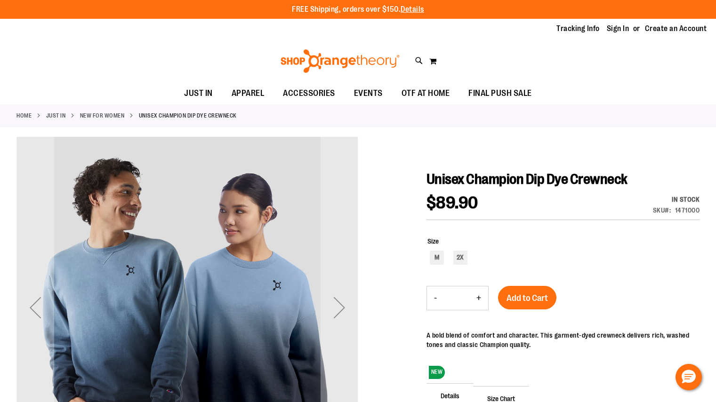
scroll to position [67, 0]
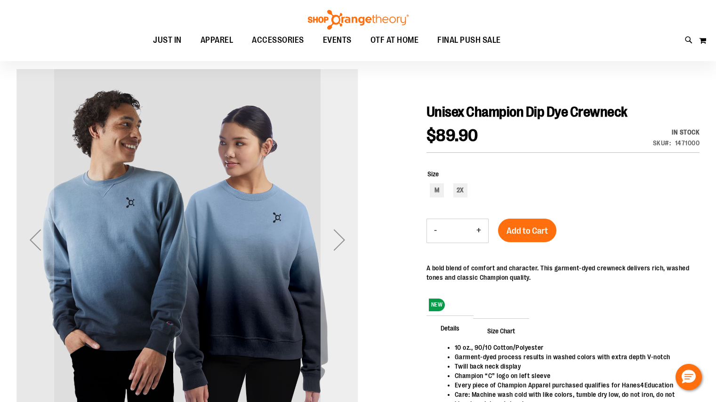
type input "**********"
click at [343, 234] on div "Next" at bounding box center [339, 240] width 38 height 38
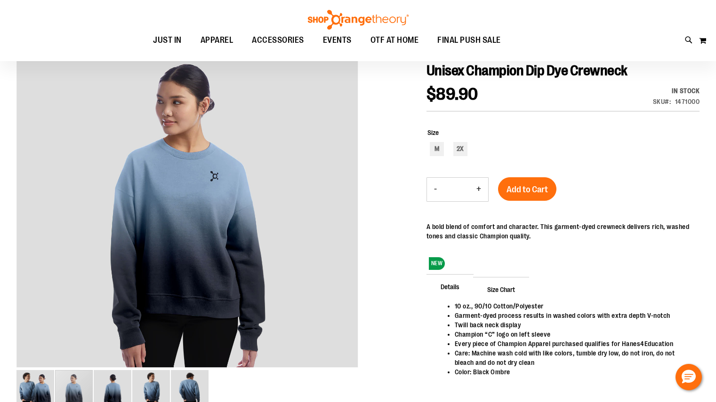
scroll to position [110, 0]
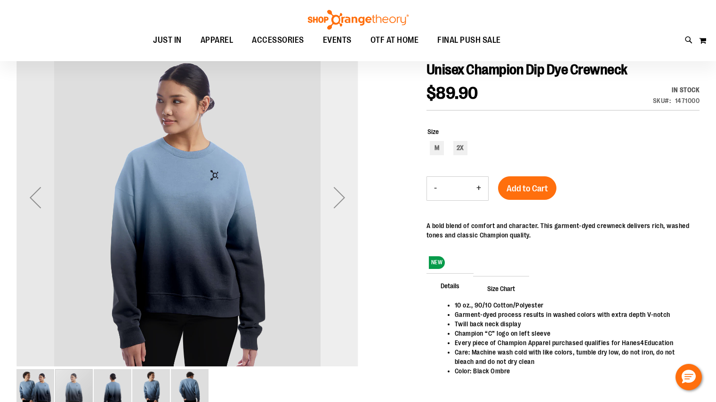
click at [338, 211] on div "Next" at bounding box center [339, 198] width 38 height 38
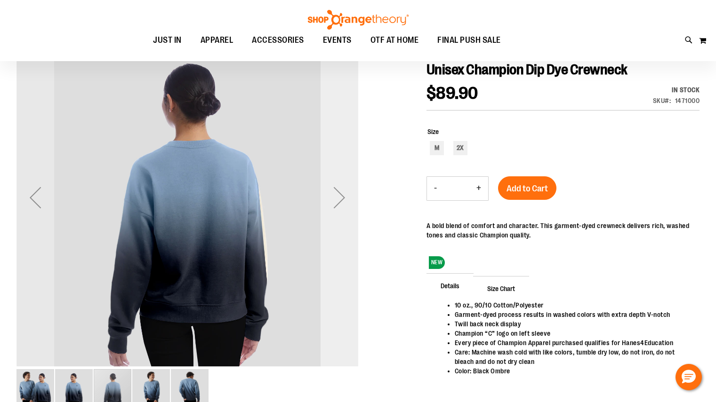
click at [338, 211] on div "Next" at bounding box center [339, 198] width 38 height 38
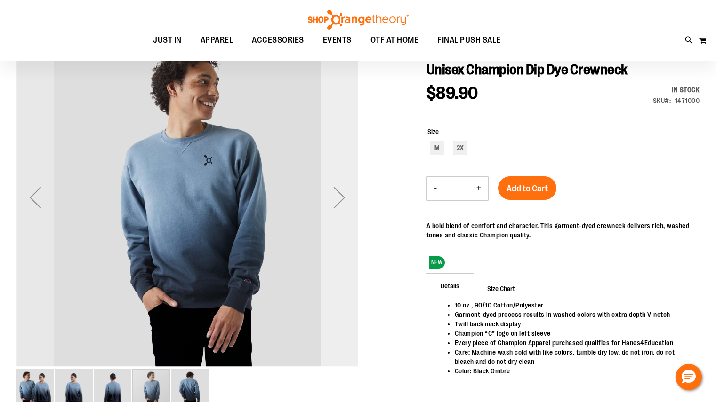
click at [338, 211] on div "Next" at bounding box center [339, 198] width 38 height 38
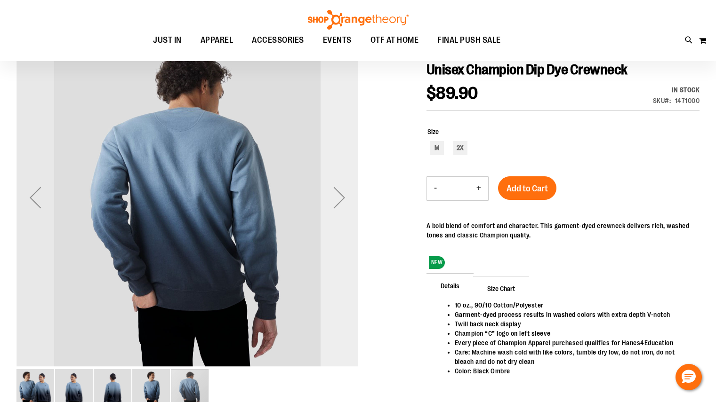
click at [338, 211] on div "Next" at bounding box center [339, 198] width 38 height 38
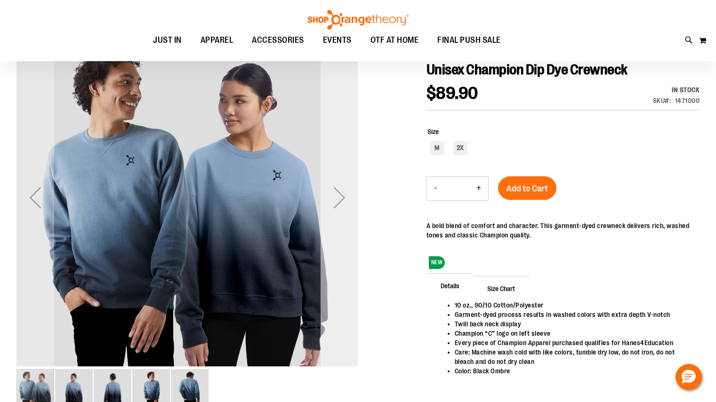
click at [343, 206] on div "Next" at bounding box center [339, 198] width 38 height 38
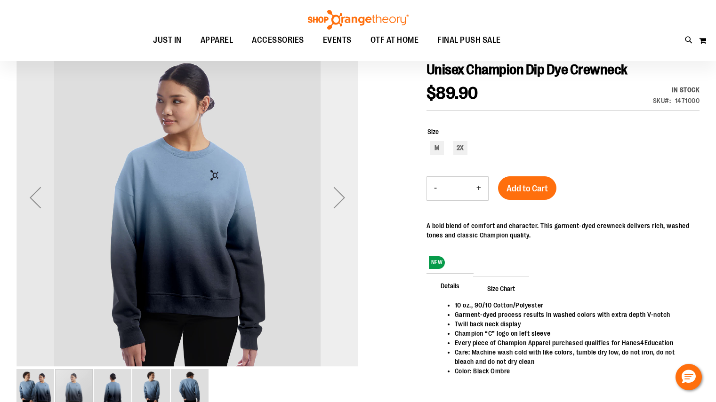
click at [343, 206] on div "Next" at bounding box center [339, 198] width 38 height 38
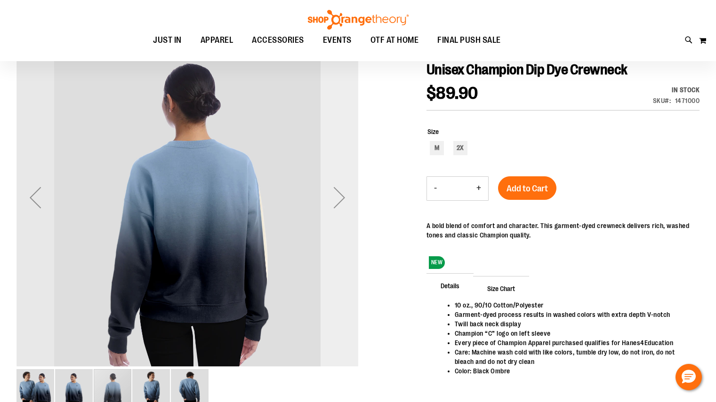
click at [343, 206] on div "Next" at bounding box center [339, 198] width 38 height 38
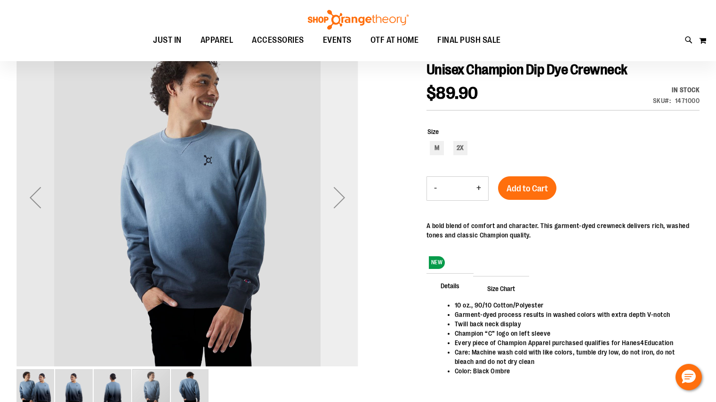
click at [343, 206] on div "Next" at bounding box center [339, 198] width 38 height 38
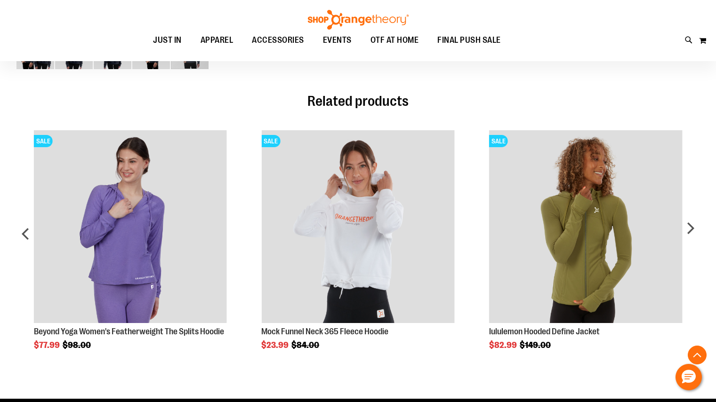
scroll to position [448, 0]
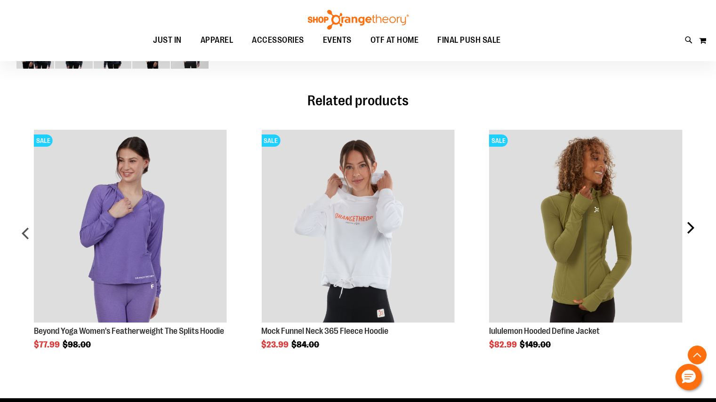
click at [692, 219] on div "next" at bounding box center [689, 237] width 19 height 243
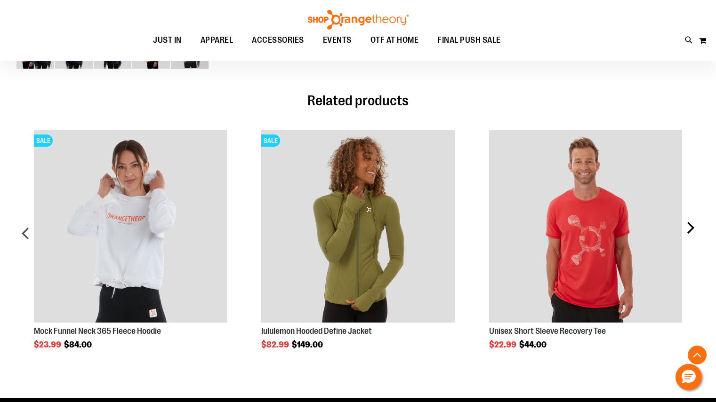
click at [692, 219] on div "next" at bounding box center [689, 237] width 19 height 243
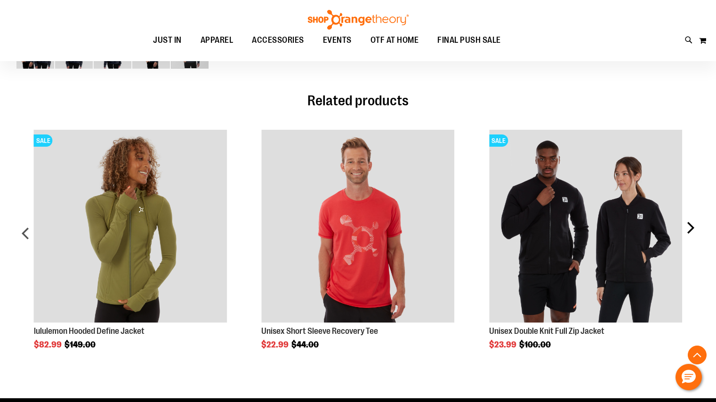
click at [692, 219] on div "next" at bounding box center [689, 237] width 19 height 243
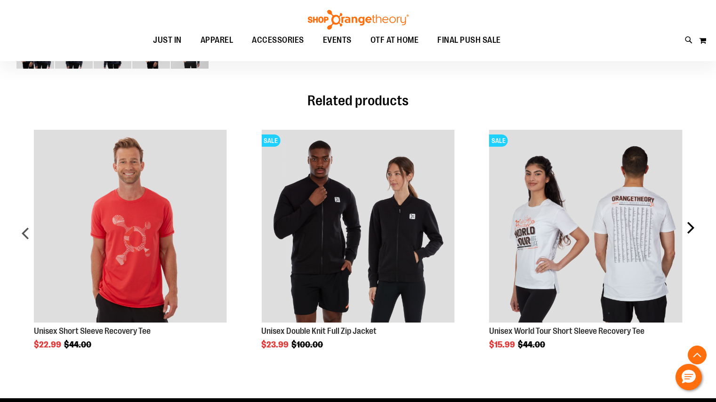
click at [692, 219] on div "next" at bounding box center [689, 237] width 19 height 243
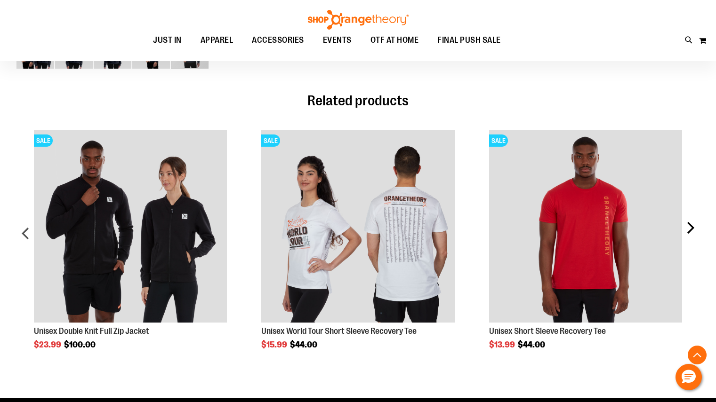
click at [692, 219] on div "next" at bounding box center [689, 237] width 19 height 243
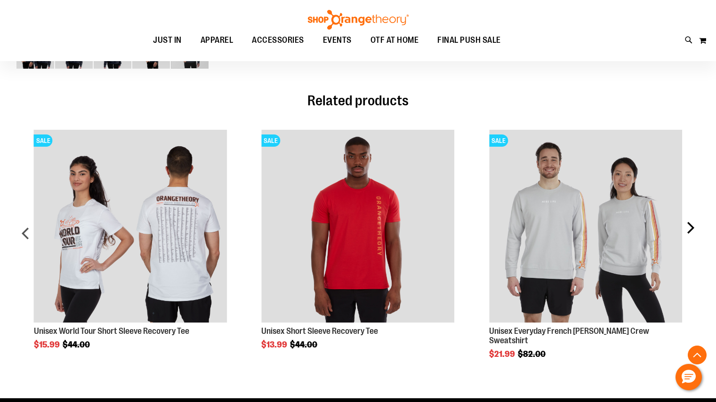
click at [692, 219] on div "next" at bounding box center [689, 237] width 19 height 243
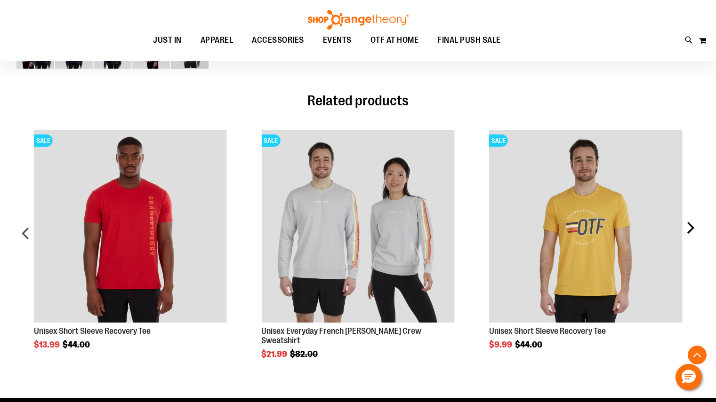
click at [692, 219] on div "next" at bounding box center [689, 237] width 19 height 243
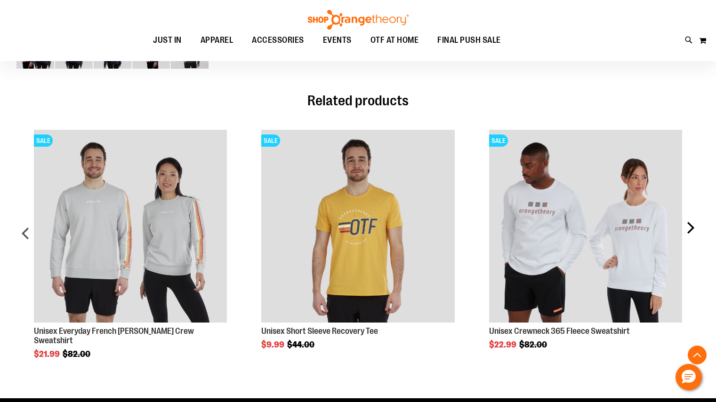
click at [692, 219] on div "next" at bounding box center [689, 237] width 19 height 243
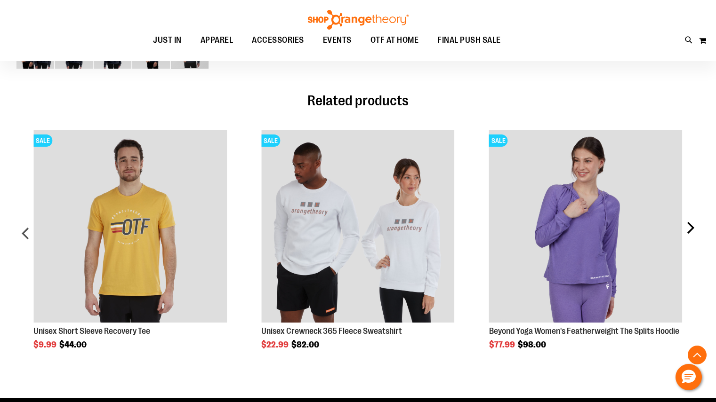
click at [692, 219] on div "next" at bounding box center [689, 237] width 19 height 243
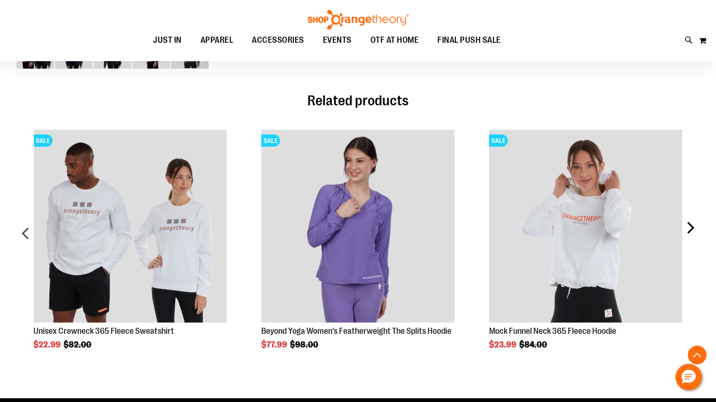
click at [692, 219] on div "next" at bounding box center [689, 237] width 19 height 243
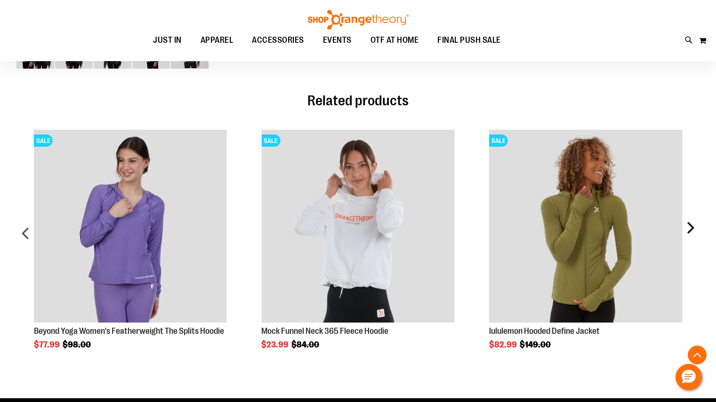
click at [692, 219] on div "next" at bounding box center [689, 237] width 19 height 243
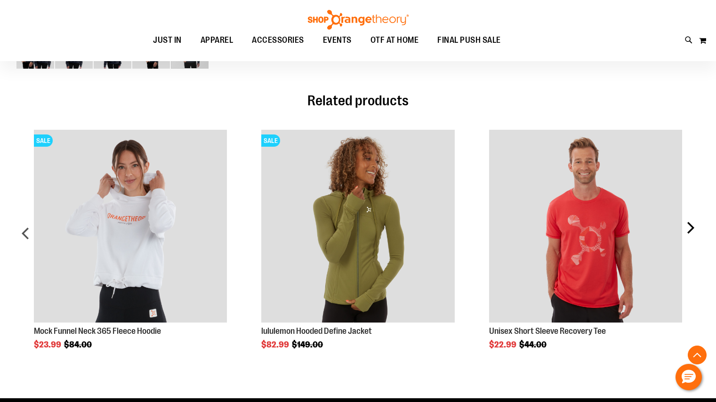
click at [692, 219] on div "next" at bounding box center [689, 237] width 19 height 243
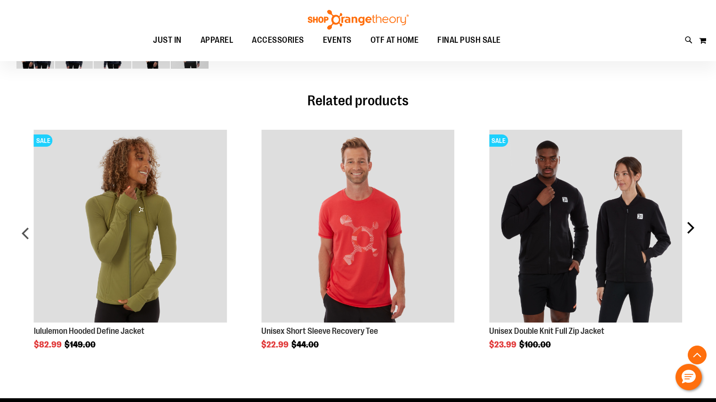
click at [692, 219] on div "next" at bounding box center [689, 237] width 19 height 243
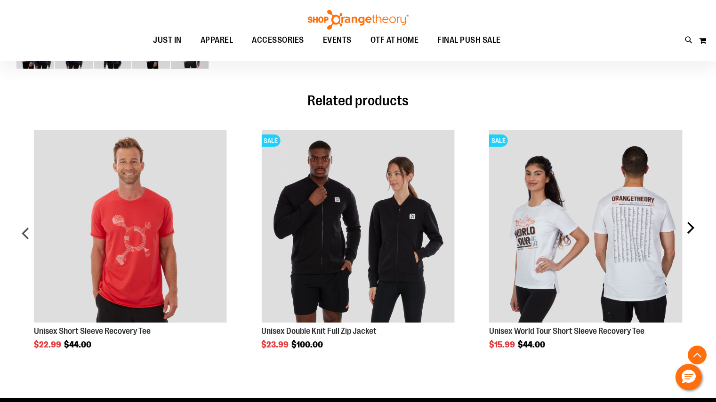
click at [692, 219] on div "next" at bounding box center [689, 237] width 19 height 243
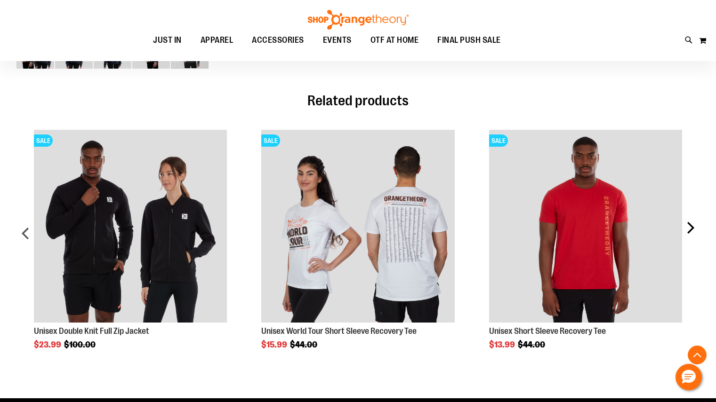
click at [692, 219] on div "next" at bounding box center [689, 237] width 19 height 243
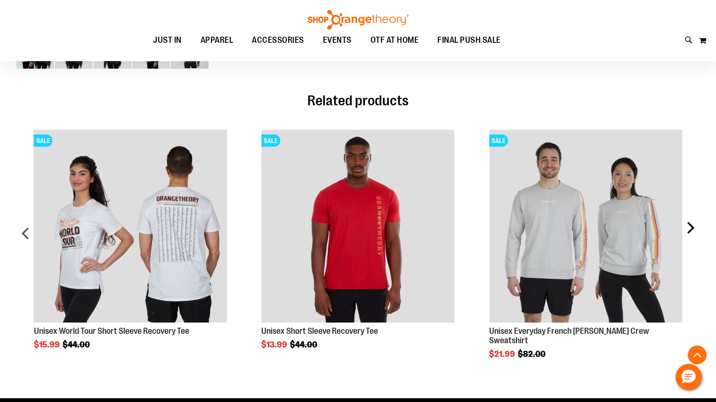
click at [692, 219] on div "next" at bounding box center [689, 237] width 19 height 243
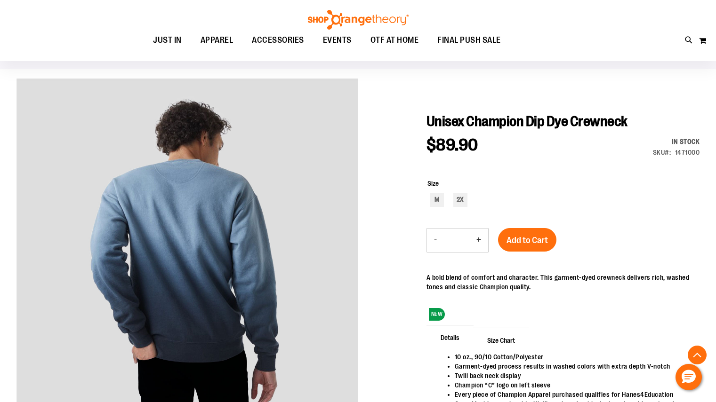
scroll to position [0, 0]
